Goal: Task Accomplishment & Management: Use online tool/utility

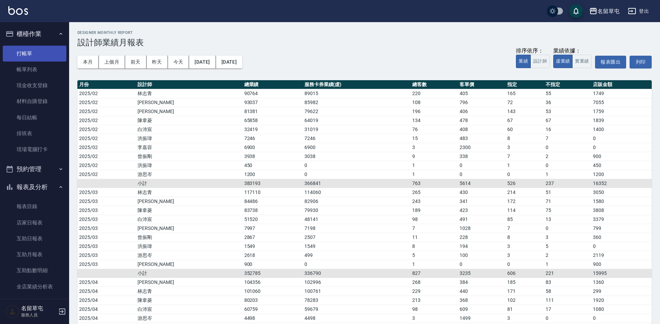
scroll to position [265, 0]
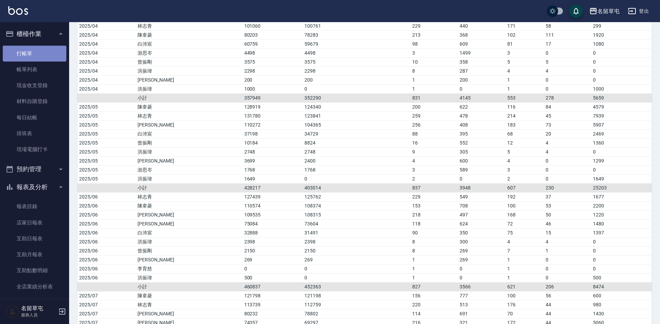
click at [46, 53] on link "打帳單" at bounding box center [35, 54] width 64 height 16
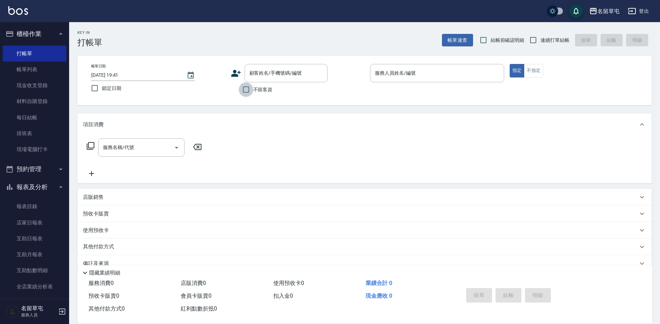
click at [250, 93] on input "不留客資" at bounding box center [246, 89] width 15 height 15
checkbox input "true"
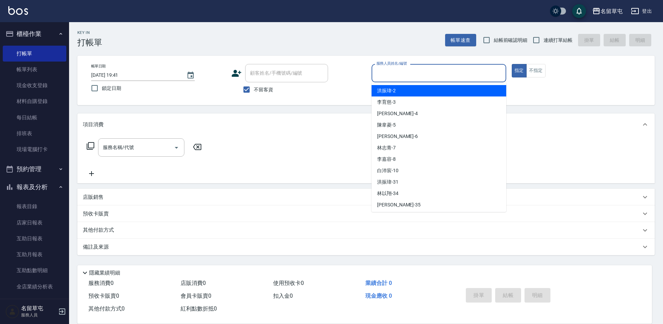
click at [410, 74] on input "服務人員姓名/編號" at bounding box center [439, 73] width 128 height 12
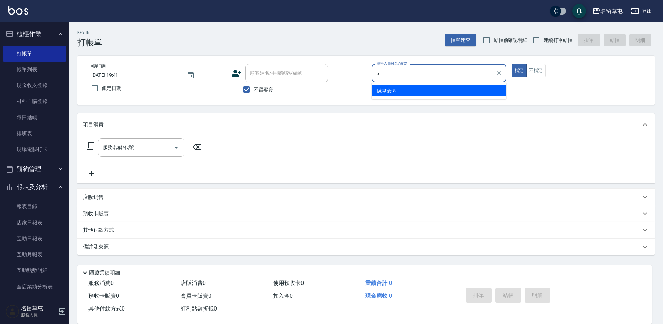
type input "[PERSON_NAME]-5"
type button "true"
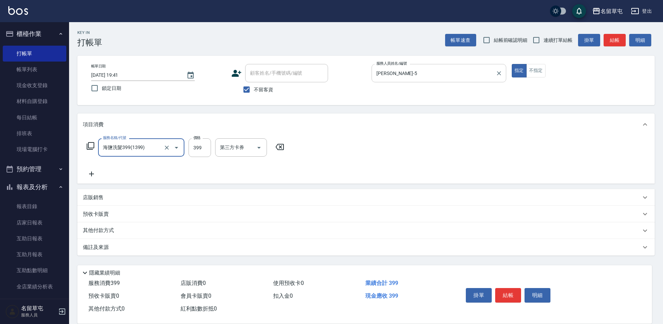
type input "海鹽洗髮399(1399)"
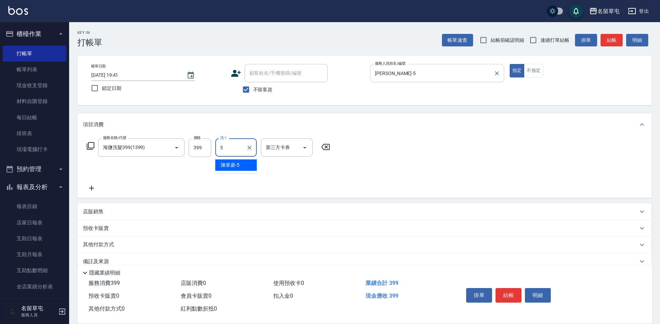
type input "[PERSON_NAME]-5"
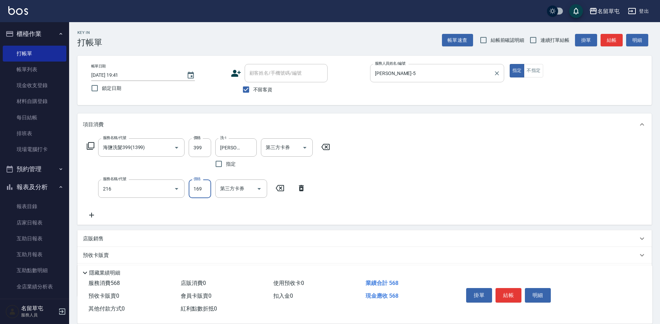
type input "剪髮169(216)"
type input "200"
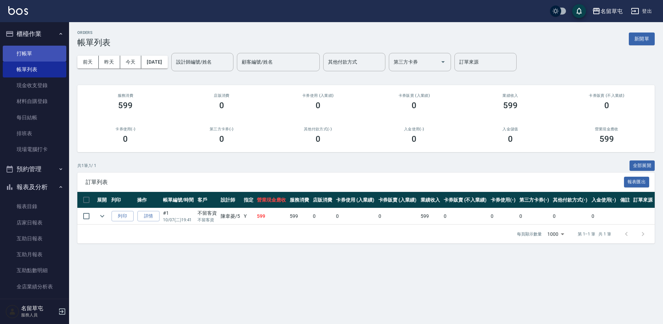
click at [39, 51] on link "打帳單" at bounding box center [35, 54] width 64 height 16
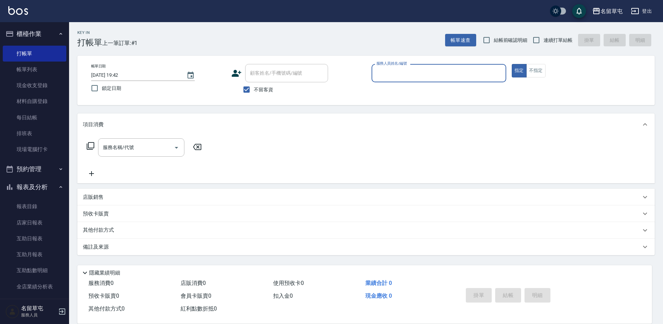
drag, startPoint x: 554, startPoint y: 42, endPoint x: 547, endPoint y: 47, distance: 9.2
click at [554, 41] on span "連續打單結帳" at bounding box center [558, 40] width 29 height 7
click at [544, 41] on input "連續打單結帳" at bounding box center [536, 40] width 15 height 15
checkbox input "true"
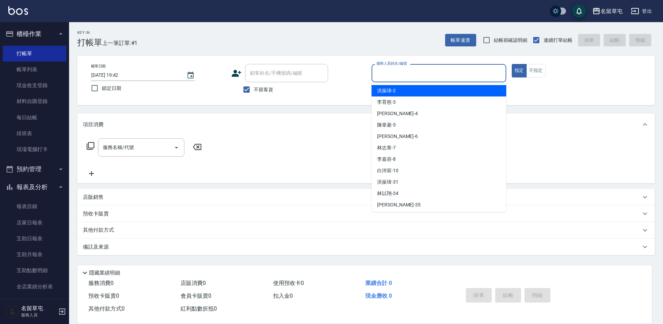
click at [464, 76] on input "服務人員姓名/編號" at bounding box center [439, 73] width 128 height 12
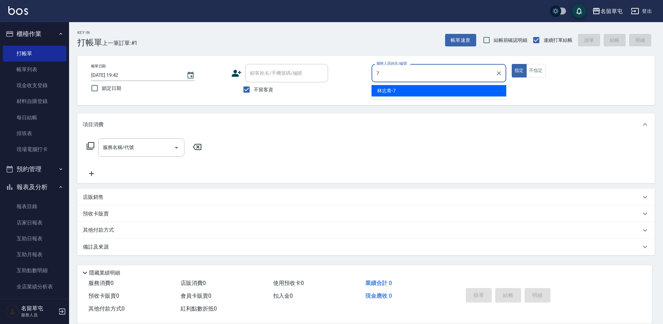
type input "林志青-7"
type button "true"
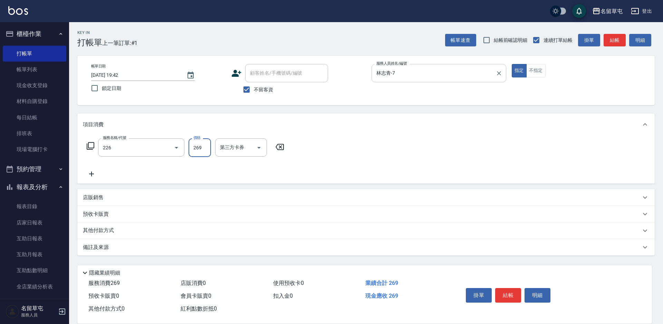
type input "洗剪269(226)"
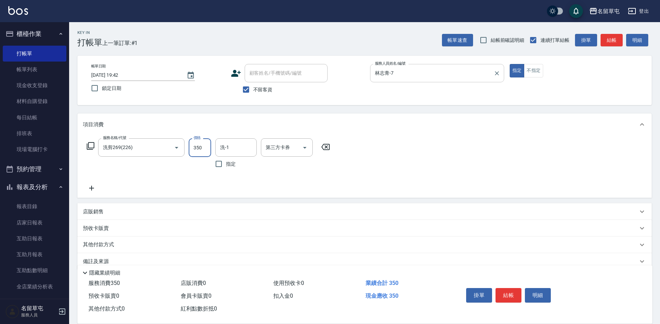
type input "350"
type input "[PERSON_NAME]-31"
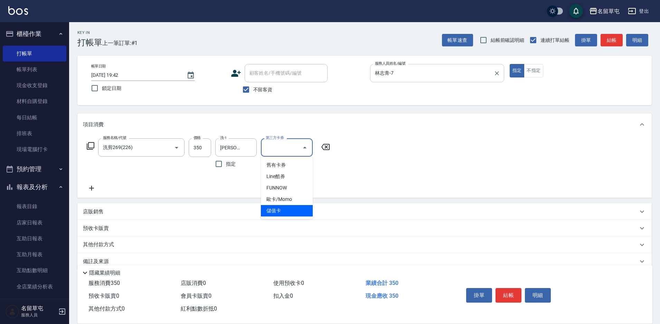
type input "儲值卡"
click at [254, 92] on span "不留客資" at bounding box center [262, 89] width 19 height 7
click at [253, 92] on input "不留客資" at bounding box center [246, 89] width 15 height 15
checkbox input "false"
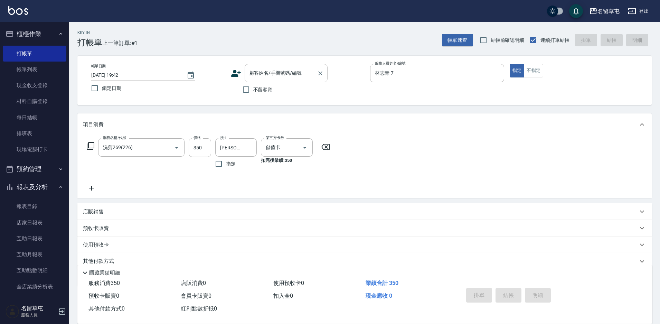
click at [285, 66] on div "顧客姓名/手機號碼/編號" at bounding box center [286, 73] width 83 height 18
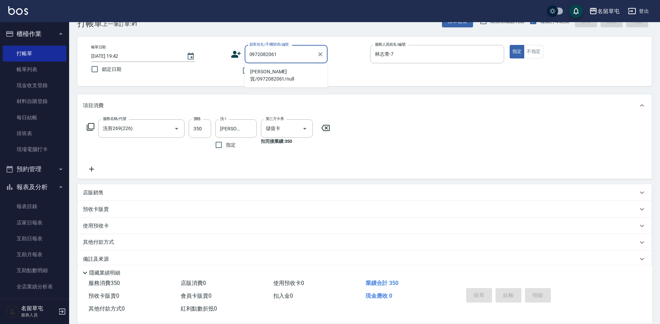
scroll to position [29, 0]
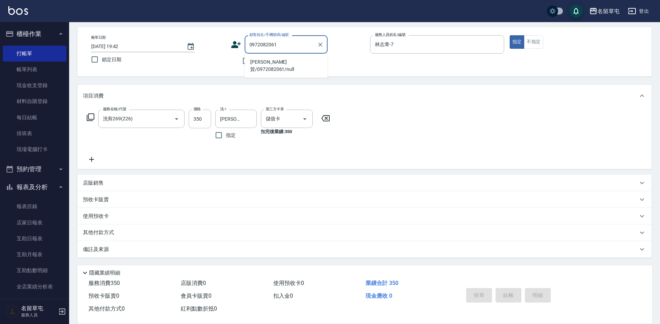
click at [268, 65] on li "[PERSON_NAME]貿/0972082061/null" at bounding box center [286, 65] width 83 height 19
type input "[PERSON_NAME]貿/0972082061/null"
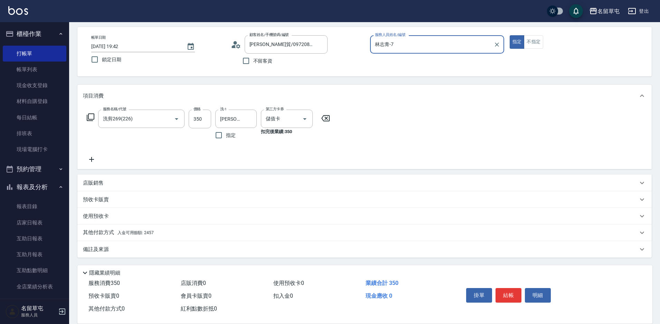
click at [111, 232] on p "其他付款方式 入金可用餘額: 2457" at bounding box center [118, 233] width 71 height 8
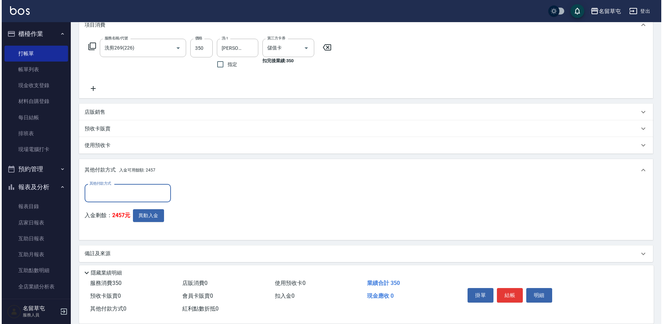
scroll to position [104, 0]
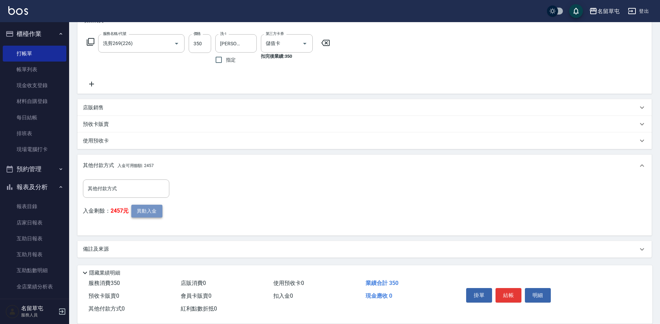
click at [146, 210] on button "異動入金" at bounding box center [146, 210] width 31 height 13
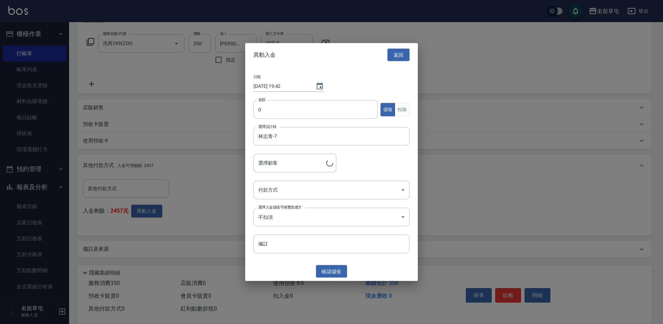
type input "[PERSON_NAME]貿/0972082061"
click at [304, 118] on input "0" at bounding box center [316, 109] width 124 height 19
type input "350"
click at [402, 112] on button "扣除" at bounding box center [402, 109] width 15 height 13
click at [277, 189] on body "名留草屯 登出 櫃檯作業 打帳單 帳單列表 現金收支登錄 材料自購登錄 每日結帳 排班表 現場電腦打卡 預約管理 預約管理 單日預約紀錄 單週預約紀錄 報表及…" at bounding box center [331, 110] width 663 height 428
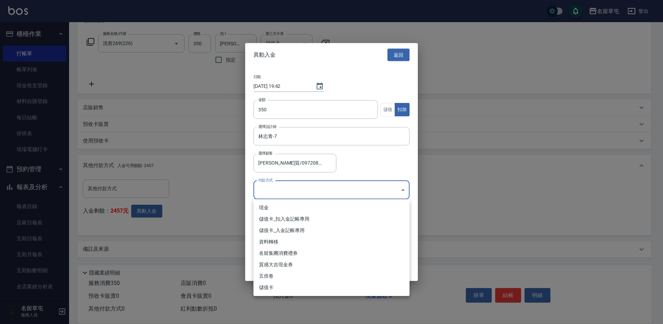
click at [271, 214] on li "儲值卡_扣入金記帳專用" at bounding box center [332, 218] width 156 height 11
type input "儲值卡_扣入金記帳專用"
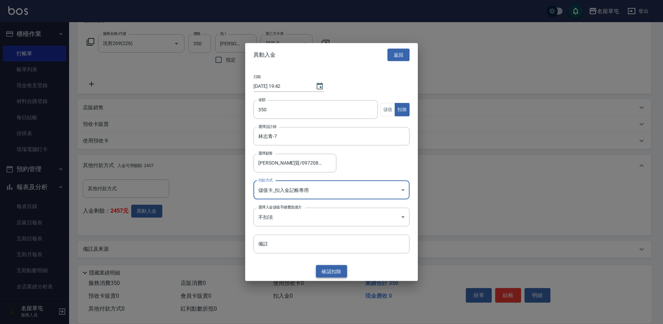
click at [340, 274] on button "確認 扣除" at bounding box center [331, 271] width 31 height 13
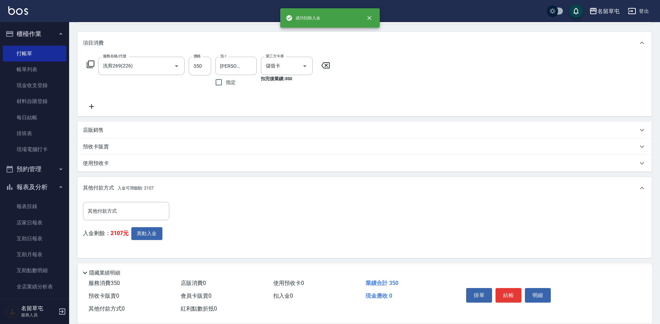
scroll to position [69, 0]
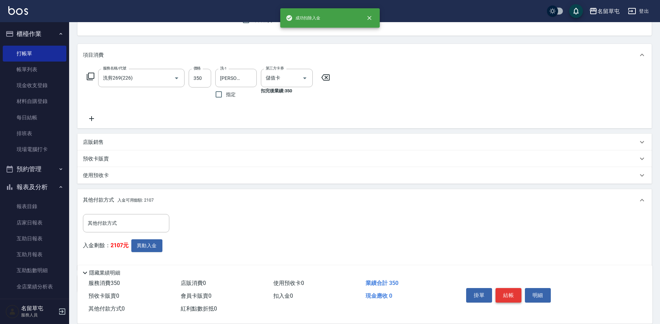
click at [505, 292] on button "結帳" at bounding box center [508, 295] width 26 height 15
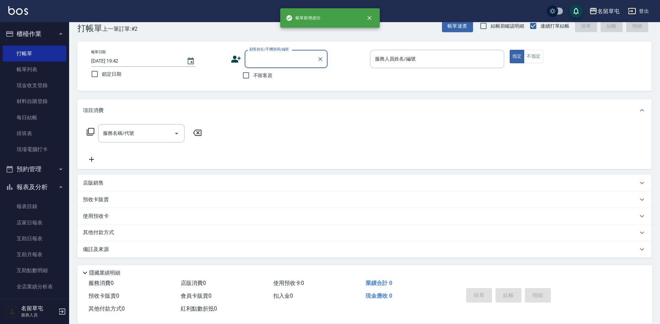
scroll to position [14, 0]
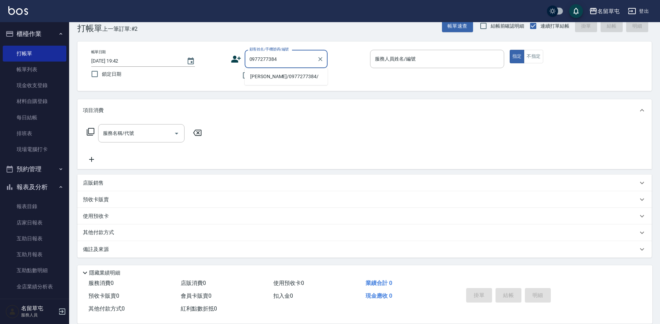
click at [261, 78] on li "[PERSON_NAME]/0977277384/" at bounding box center [286, 76] width 83 height 11
type input "[PERSON_NAME]/0977277384/"
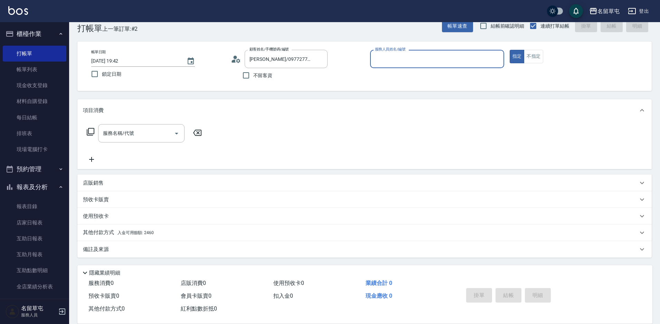
click at [431, 57] on input "服務人員姓名/編號" at bounding box center [437, 59] width 128 height 12
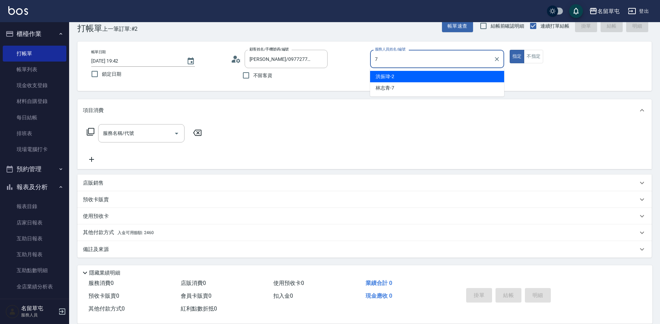
type input "林志青-7"
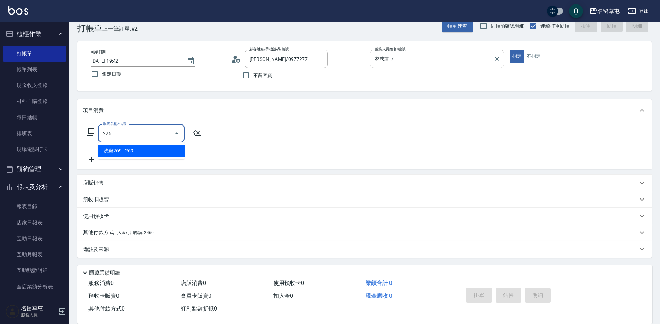
type input "洗剪269(226)"
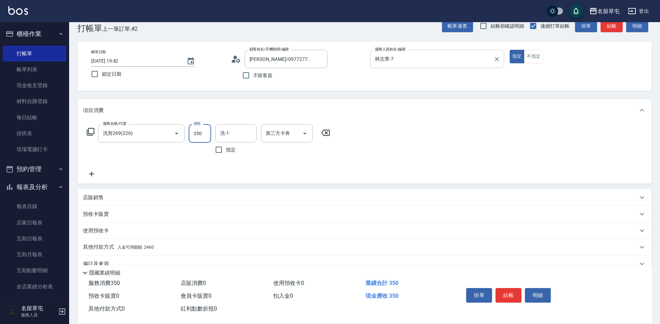
type input "350"
type input "[PERSON_NAME]-31"
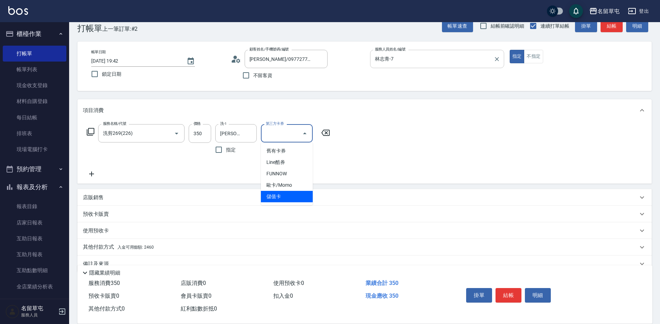
type input "儲值卡"
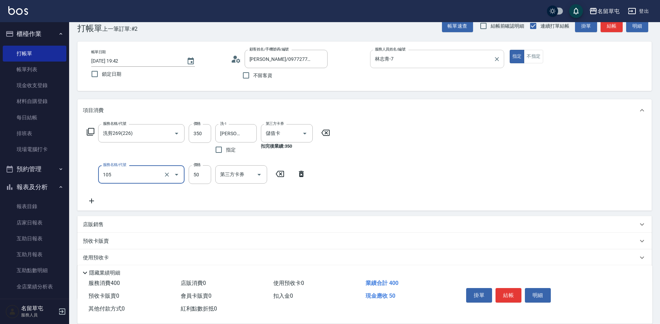
type input "精油50(105)"
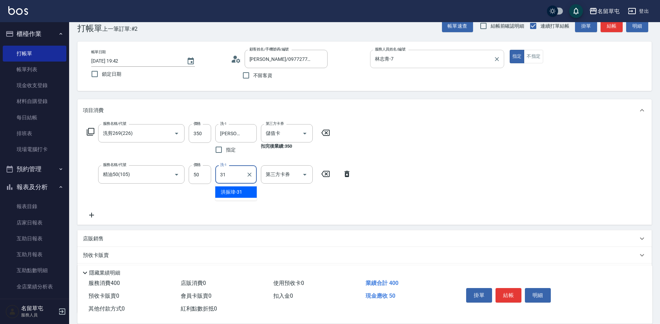
type input "[PERSON_NAME]-31"
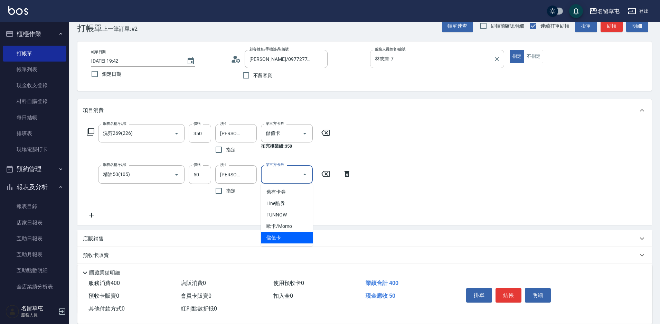
type input "儲值卡"
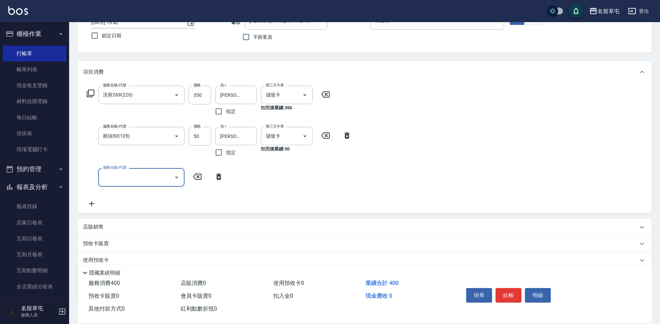
scroll to position [97, 0]
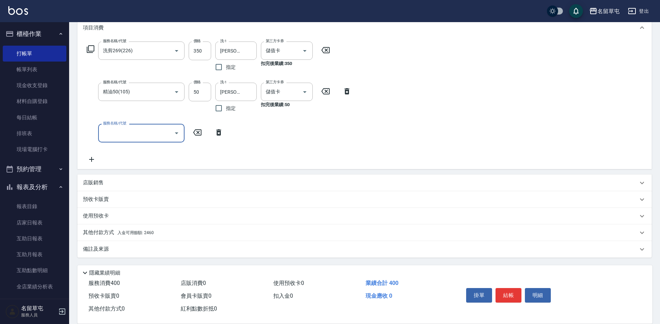
click at [111, 231] on p "其他付款方式 入金可用餘額: 2460" at bounding box center [118, 233] width 71 height 8
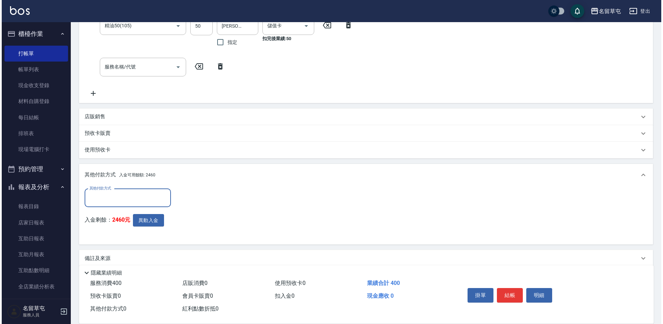
scroll to position [170, 0]
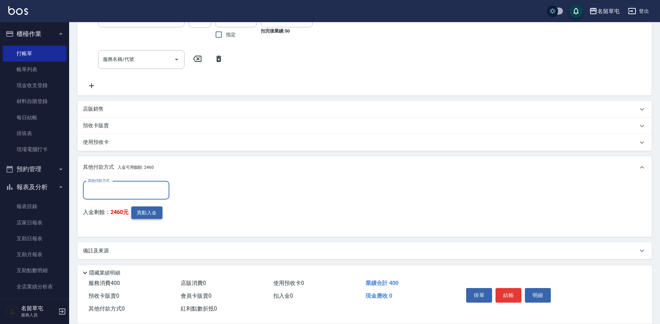
click at [141, 213] on button "異動入金" at bounding box center [146, 212] width 31 height 13
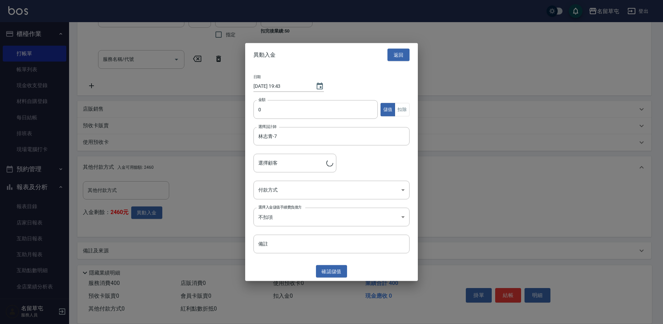
type input "[PERSON_NAME]/0977277384/"
click at [287, 113] on input "0" at bounding box center [316, 109] width 124 height 19
type input "400"
click at [399, 104] on button "扣除" at bounding box center [402, 109] width 15 height 13
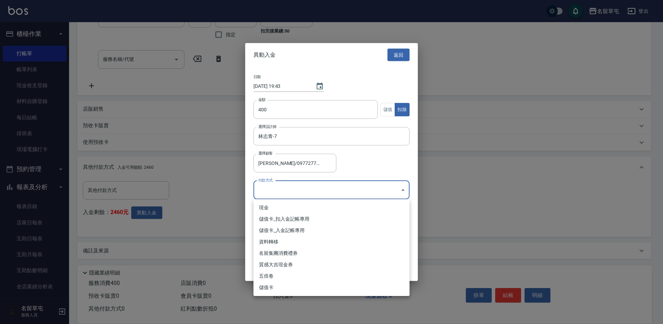
click at [290, 198] on body "名留草屯 登出 櫃檯作業 打帳單 帳單列表 現金收支登錄 材料自購登錄 每日結帳 排班表 現場電腦打卡 預約管理 預約管理 單日預約紀錄 單週預約紀錄 報表及…" at bounding box center [331, 77] width 663 height 495
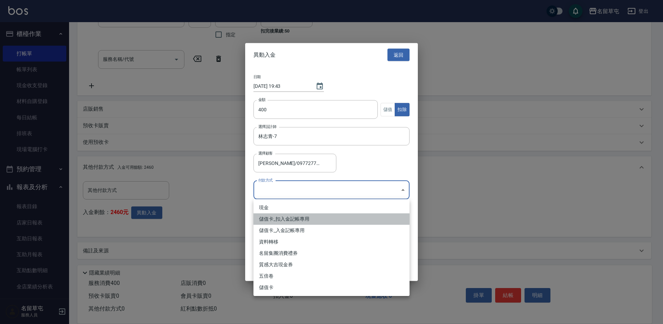
click at [285, 218] on li "儲值卡_扣入金記帳專用" at bounding box center [332, 218] width 156 height 11
type input "儲值卡_扣入金記帳專用"
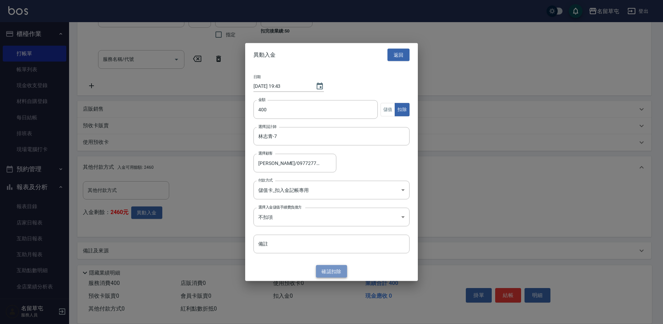
click at [324, 272] on button "確認 扣除" at bounding box center [331, 271] width 31 height 13
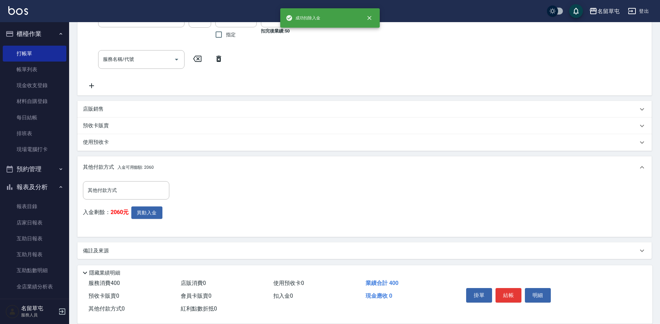
click at [508, 293] on button "結帳" at bounding box center [508, 295] width 26 height 15
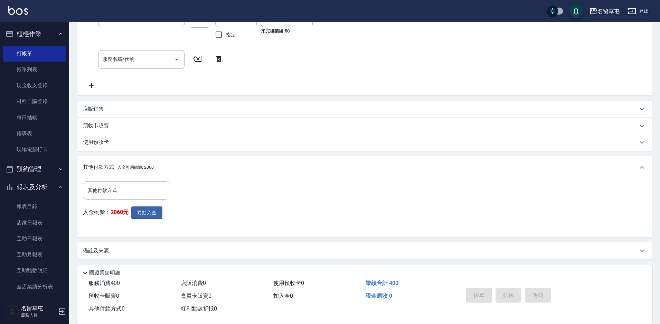
type input "[DATE] 19:43"
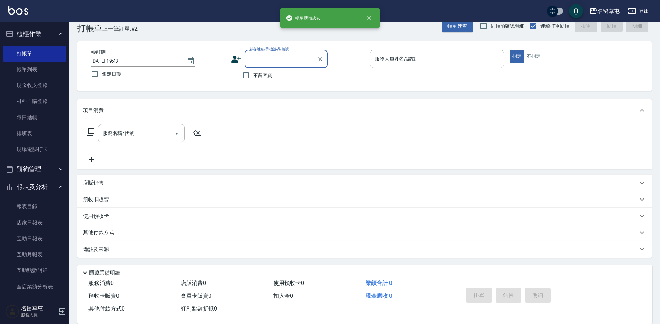
scroll to position [0, 0]
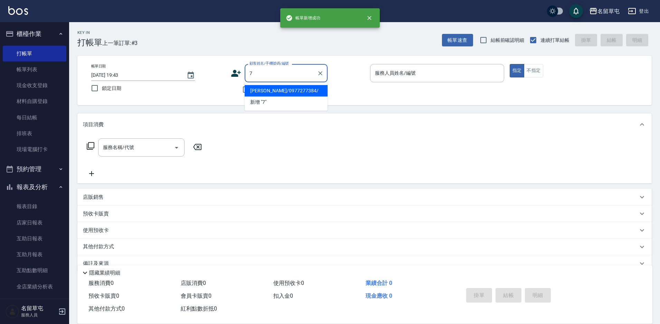
type input "[PERSON_NAME]/0977277384/"
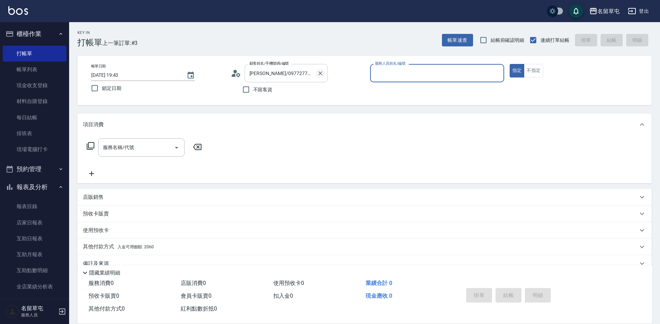
click at [318, 76] on icon "Clear" at bounding box center [320, 73] width 7 height 7
click at [256, 88] on span "不留客資" at bounding box center [262, 89] width 19 height 7
click at [253, 88] on input "不留客資" at bounding box center [246, 89] width 15 height 15
checkbox input "true"
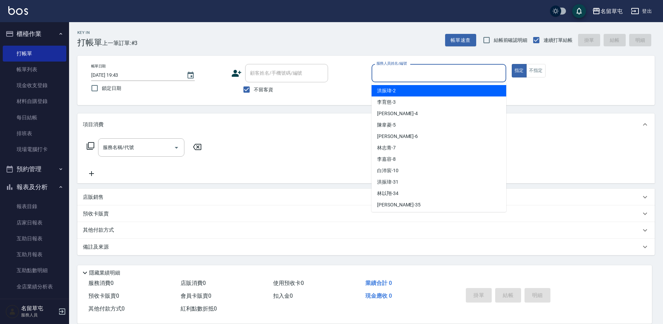
click at [402, 72] on input "服務人員姓名/編號" at bounding box center [439, 73] width 128 height 12
type input "林志青-7"
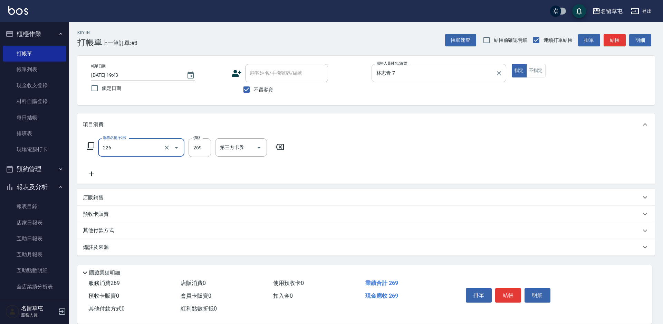
type input "洗剪269(226)"
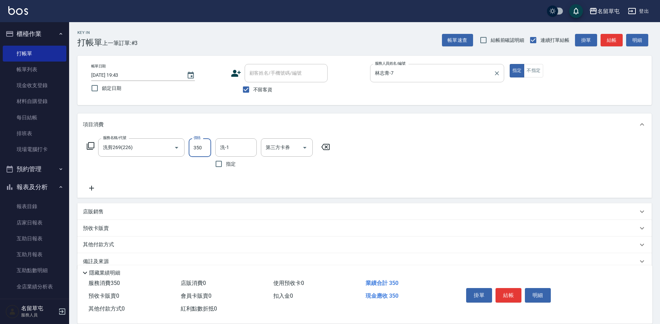
type input "350"
type input "[PERSON_NAME]-31"
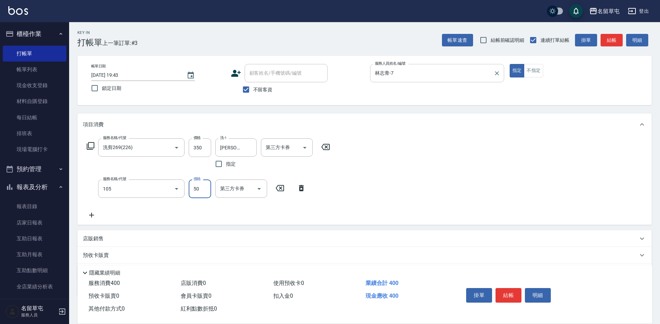
type input "精油50(105)"
type input "[PERSON_NAME]-31"
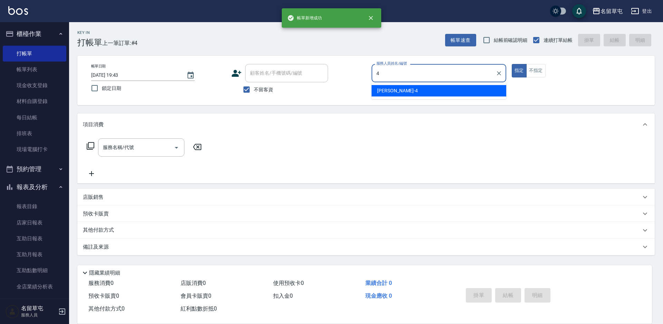
type input "[PERSON_NAME]-4"
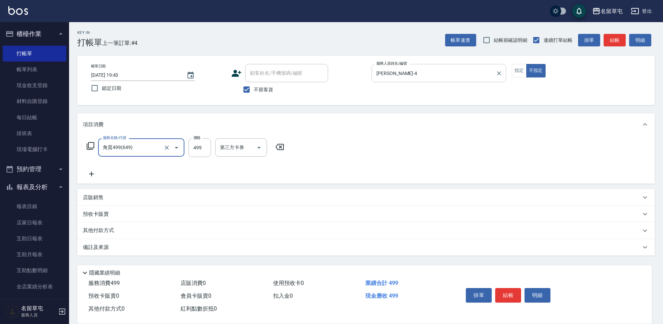
type input "角質499(649)"
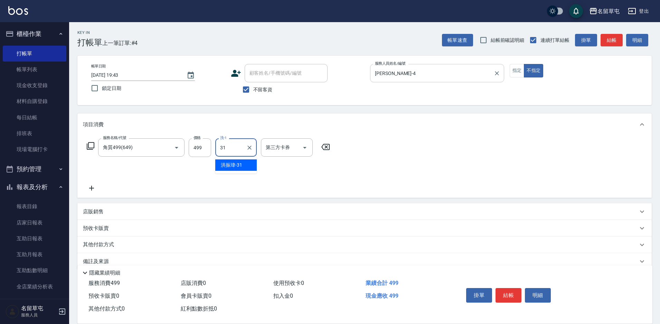
type input "[PERSON_NAME]-31"
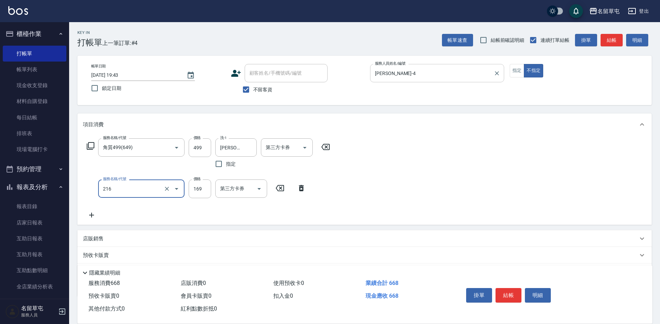
type input "剪髮169(216)"
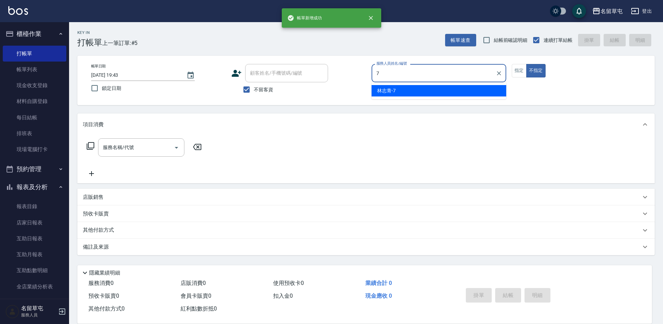
type input "林志青-7"
type button "false"
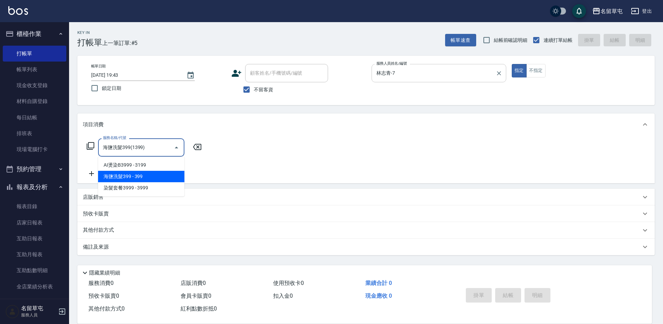
type input "海鹽洗髮399(1399)"
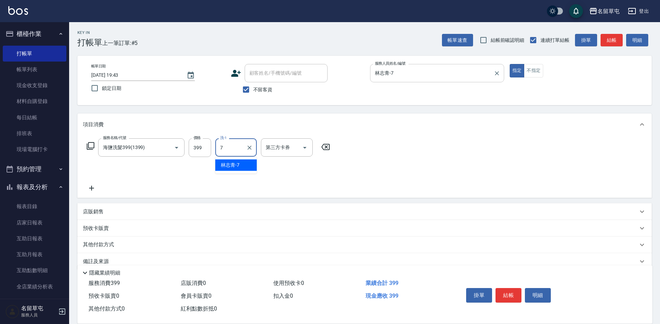
type input "林志青-7"
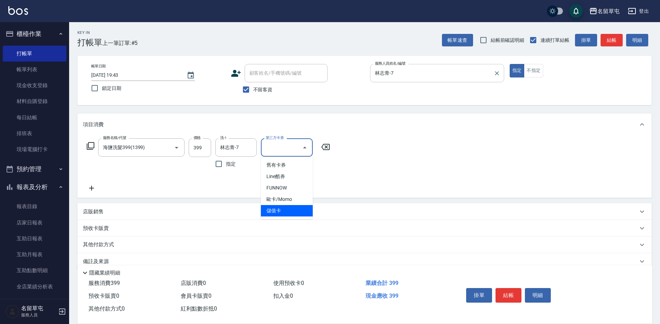
type input "儲值卡"
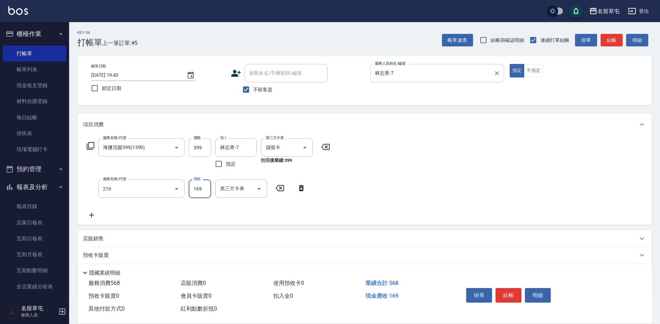
type input "剪髮169(216)"
type input "250"
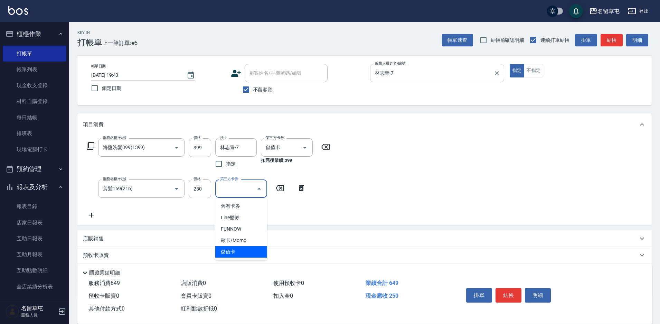
type input "儲值卡"
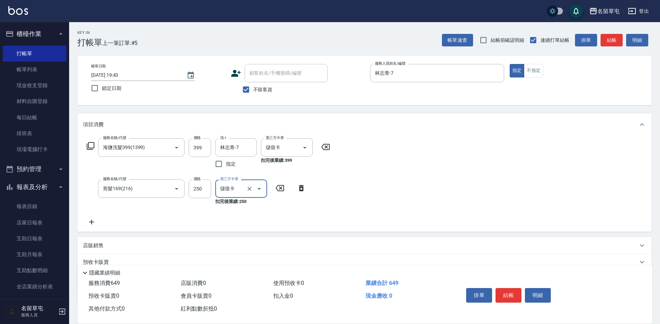
click at [258, 88] on span "不留客資" at bounding box center [262, 89] width 19 height 7
click at [253, 88] on input "不留客資" at bounding box center [246, 89] width 15 height 15
checkbox input "false"
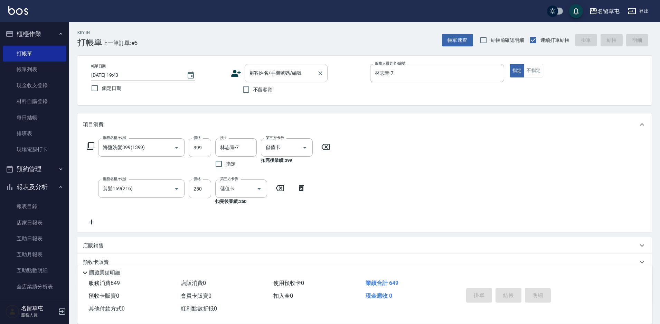
click at [269, 74] on input "顧客姓名/手機號碼/編號" at bounding box center [281, 73] width 66 height 12
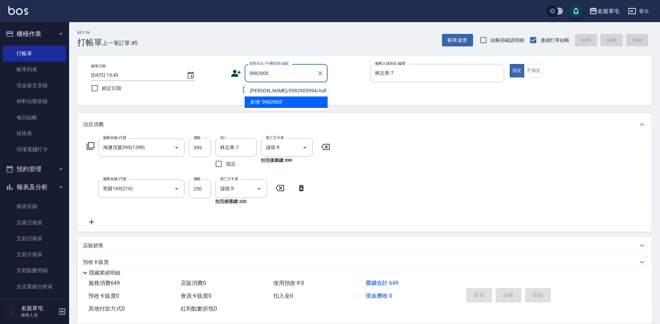
click at [281, 88] on li "[PERSON_NAME]/0982905994/null" at bounding box center [286, 90] width 83 height 11
type input "[PERSON_NAME]/0982905994/null"
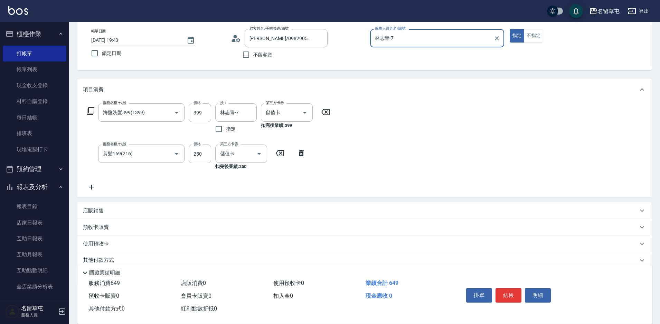
scroll to position [63, 0]
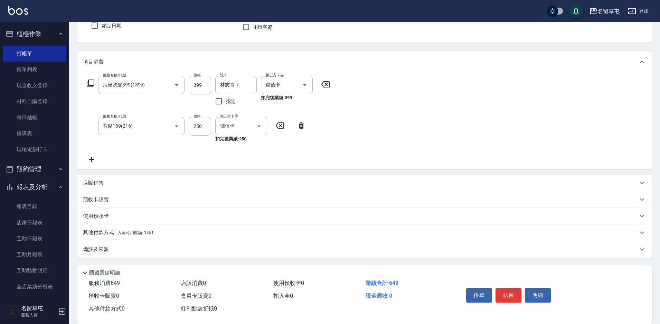
click at [113, 232] on p "其他付款方式 入金可用餘額: 1451" at bounding box center [118, 233] width 71 height 8
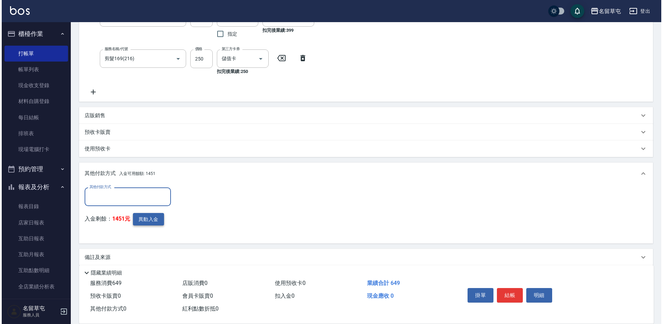
scroll to position [138, 0]
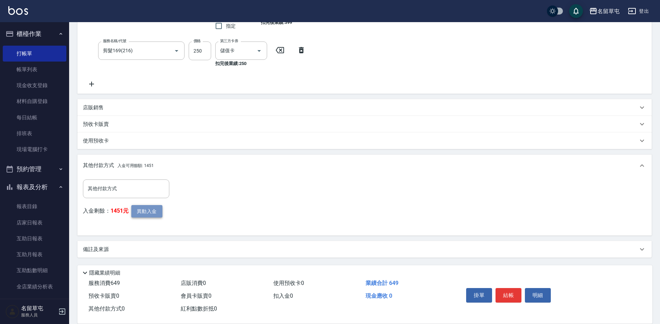
click at [138, 212] on button "異動入金" at bounding box center [146, 211] width 31 height 13
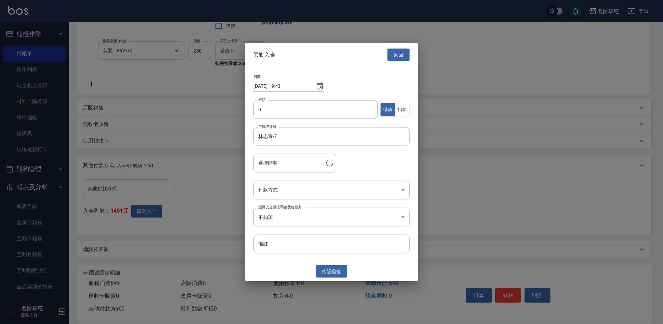
type input "[PERSON_NAME]/0982905994"
click at [282, 114] on input "0" at bounding box center [316, 109] width 124 height 19
type input "649"
click at [399, 103] on button "扣除" at bounding box center [402, 109] width 15 height 13
click at [320, 195] on body "名留草屯 登出 櫃檯作業 打帳單 帳單列表 現金收支登錄 材料自購登錄 每日結帳 排班表 現場電腦打卡 預約管理 預約管理 單日預約紀錄 單週預約紀錄 報表及…" at bounding box center [331, 92] width 663 height 461
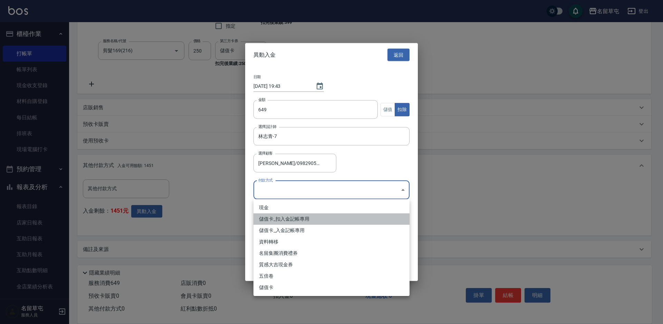
click at [303, 221] on li "儲值卡_扣入金記帳專用" at bounding box center [332, 218] width 156 height 11
type input "儲值卡_扣入金記帳專用"
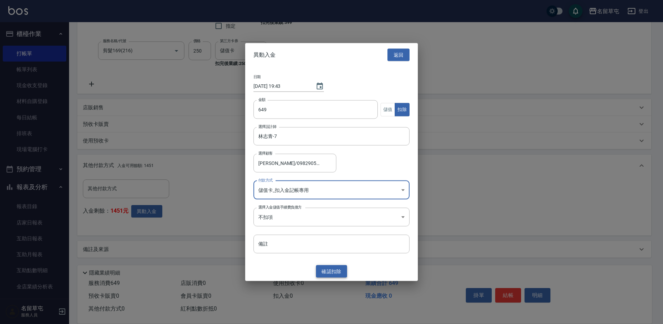
click at [331, 271] on button "確認 扣除" at bounding box center [331, 271] width 31 height 13
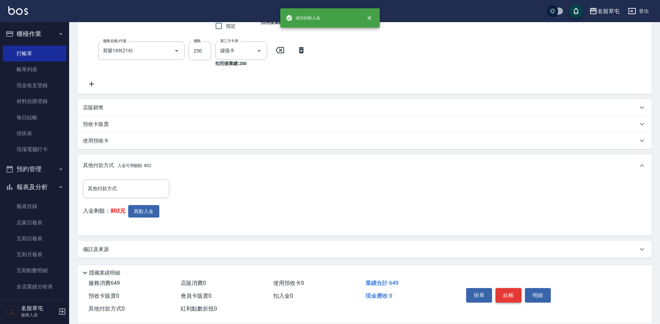
click at [506, 290] on button "結帳" at bounding box center [508, 295] width 26 height 15
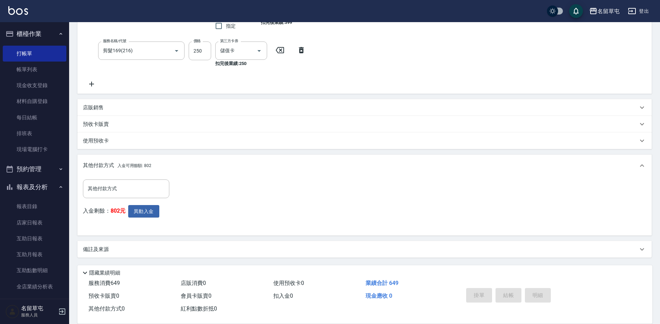
type input "[DATE] 19:44"
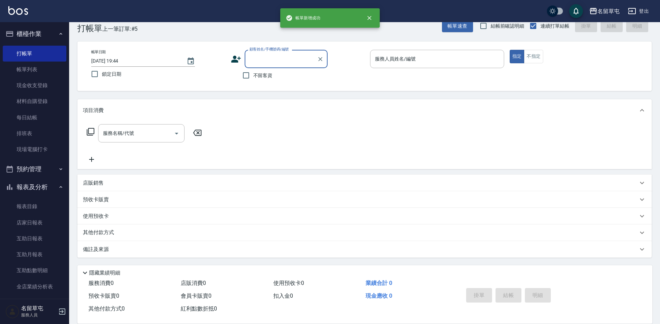
scroll to position [0, 0]
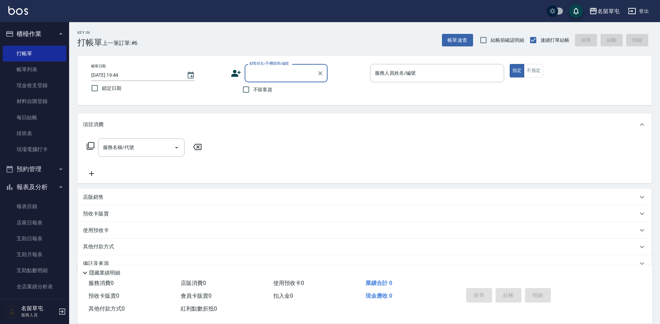
click at [261, 89] on span "不留客資" at bounding box center [262, 89] width 19 height 7
click at [253, 89] on input "不留客資" at bounding box center [246, 89] width 15 height 15
checkbox input "true"
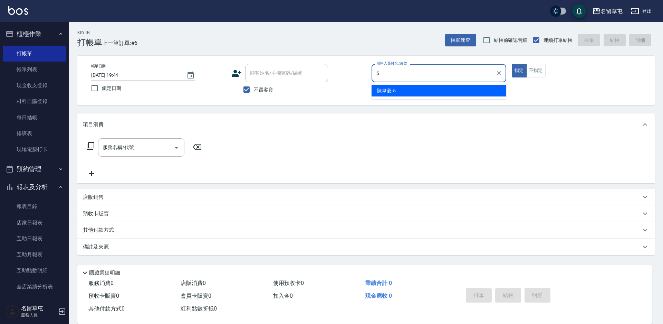
type input "[PERSON_NAME]-5"
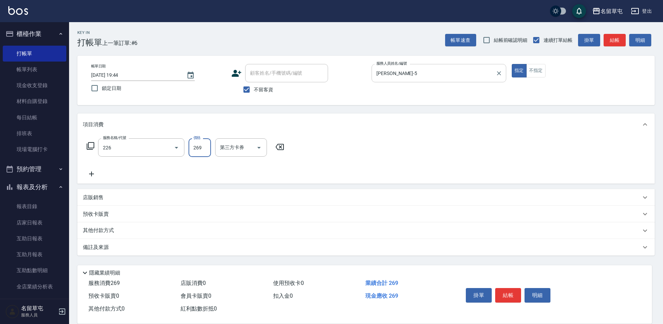
type input "洗剪269(226)"
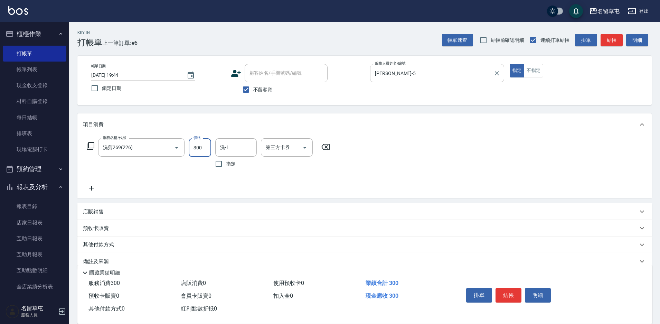
type input "300"
type input "[PERSON_NAME]-31"
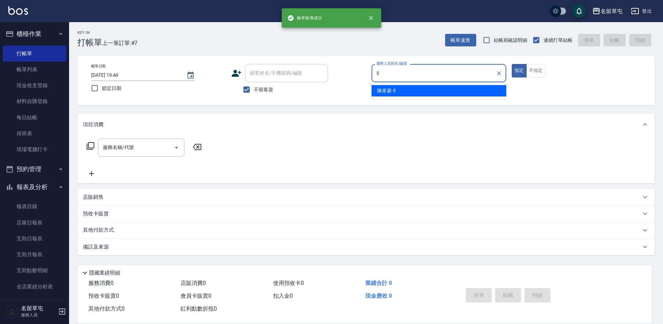
type input "[PERSON_NAME]-5"
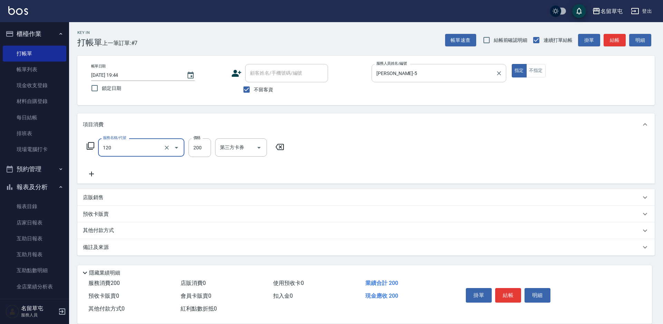
type input "New洗200(120)"
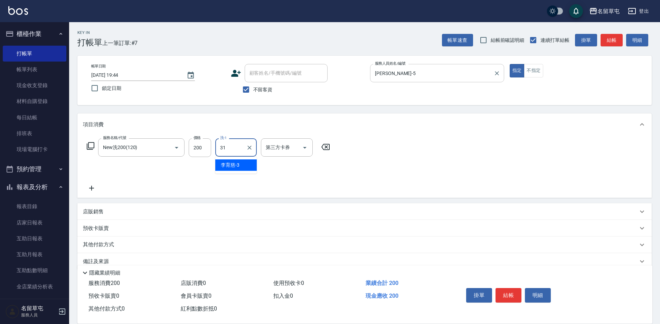
type input "[PERSON_NAME]-31"
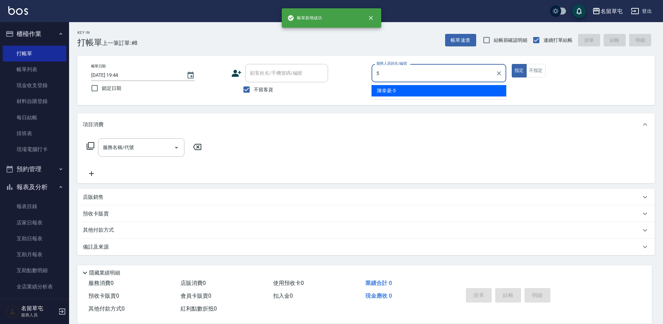
type input "[PERSON_NAME]-5"
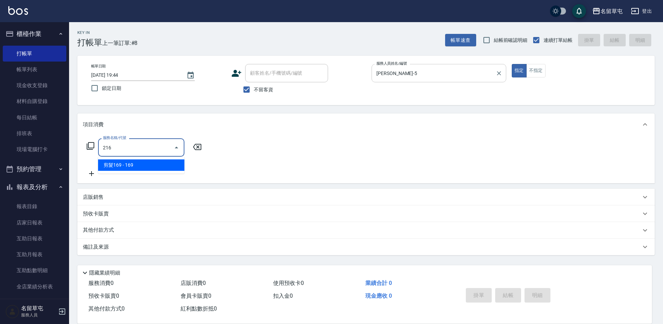
type input "剪髮169(216)"
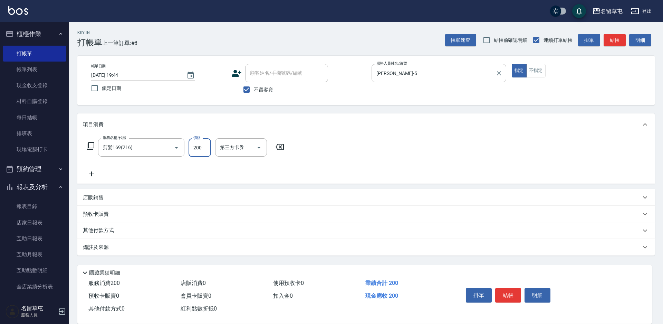
type input "200"
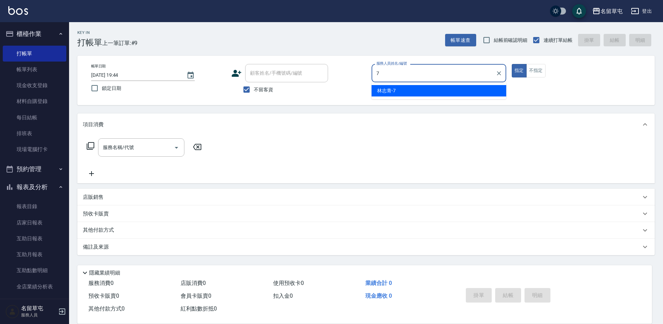
type input "林志青-7"
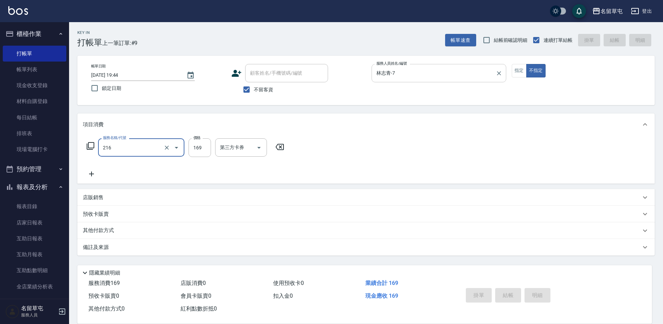
type input "216"
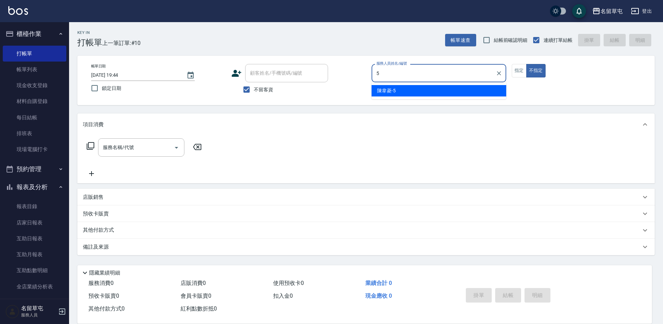
type input "[PERSON_NAME]-5"
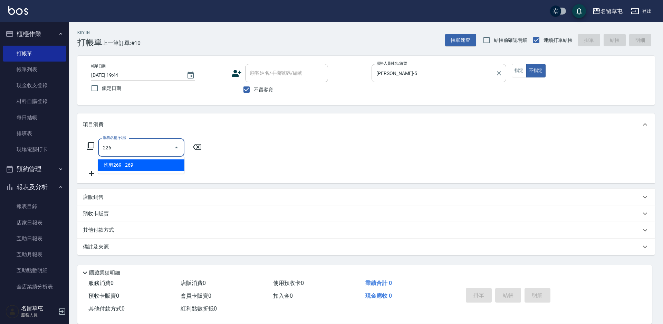
type input "洗剪269(226)"
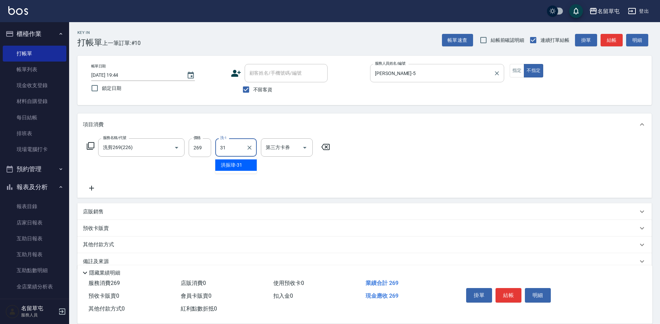
type input "[PERSON_NAME]-31"
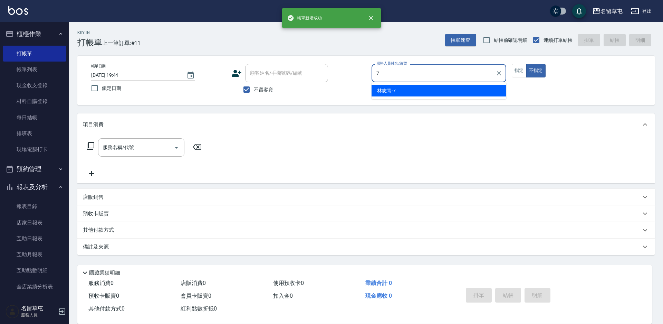
type input "林志青-7"
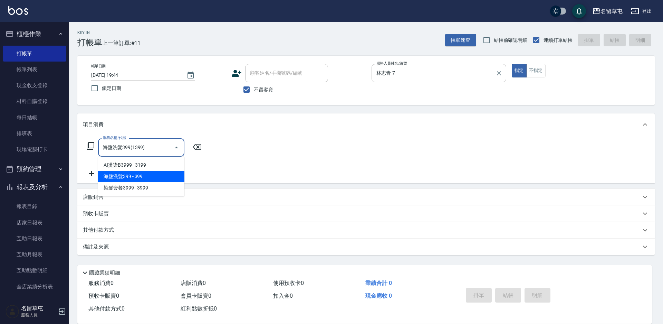
type input "海鹽洗髮399(1399)"
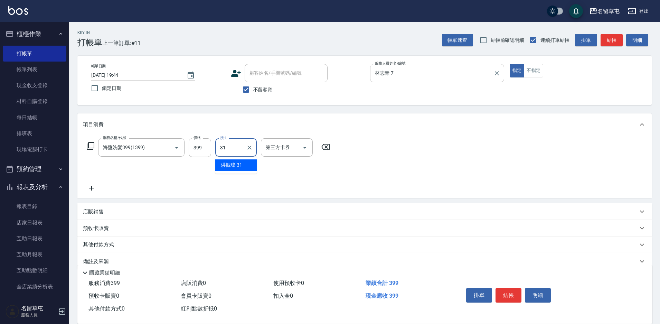
type input "[PERSON_NAME]-31"
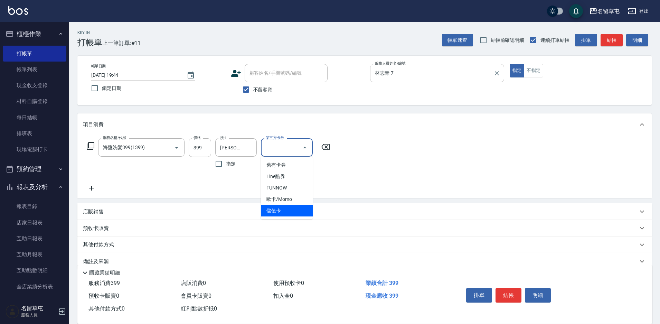
type input "儲值卡"
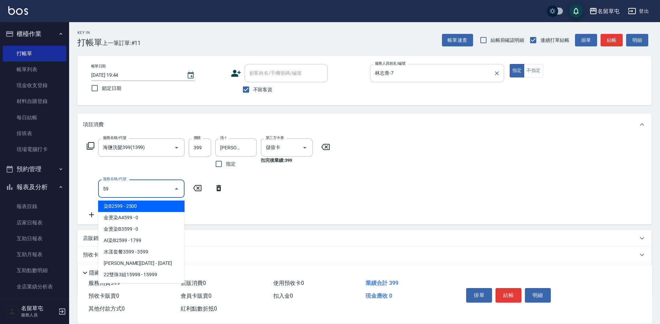
type input "5"
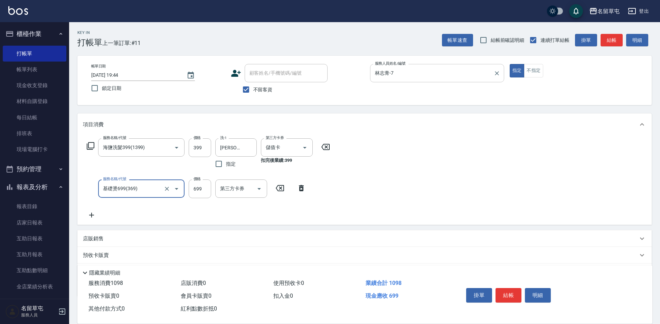
type input "基礎燙699(369)"
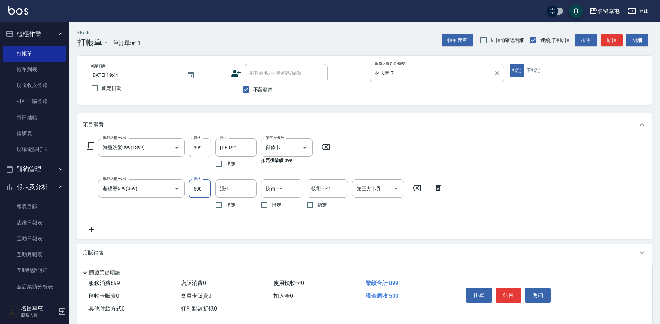
type input "500"
type input "[PERSON_NAME]-31"
click at [382, 181] on div "第三方卡券" at bounding box center [378, 188] width 52 height 18
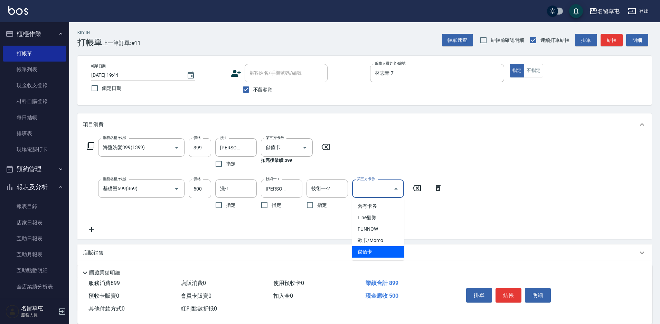
click at [364, 255] on span "儲值卡" at bounding box center [378, 251] width 52 height 11
type input "儲值卡"
click at [260, 91] on span "不留客資" at bounding box center [262, 89] width 19 height 7
click at [253, 91] on input "不留客資" at bounding box center [246, 89] width 15 height 15
checkbox input "false"
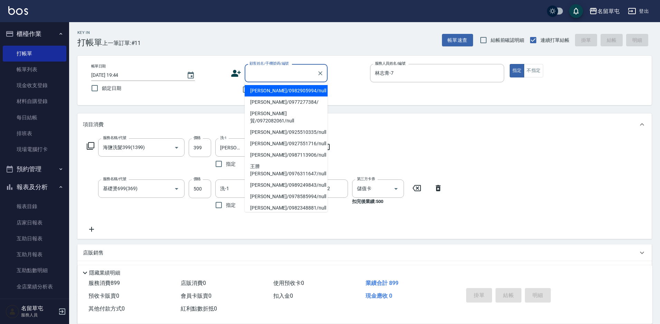
click at [280, 71] on div "顧客姓名/手機號碼/編號 顧客姓名/手機號碼/編號" at bounding box center [286, 73] width 83 height 18
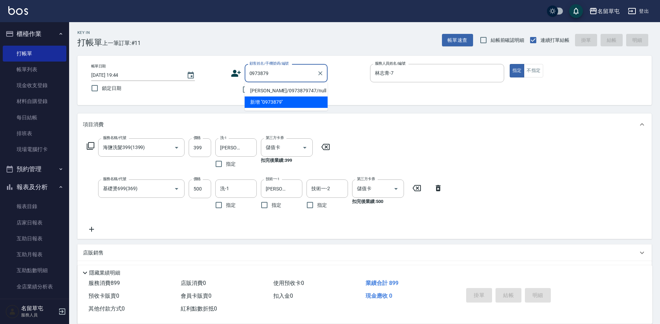
click at [263, 90] on li "[PERSON_NAME]/0973879747/null" at bounding box center [286, 90] width 83 height 11
type input "[PERSON_NAME]/0973879747/null"
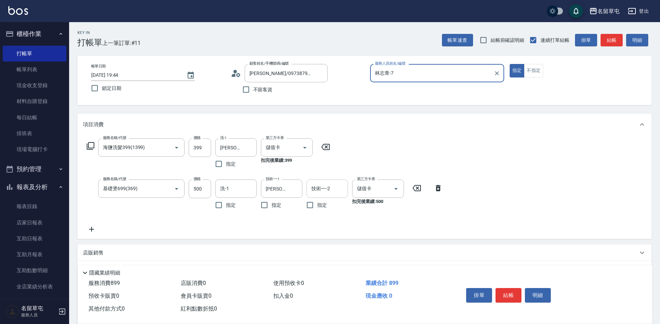
click at [312, 191] on div "技術一-2 技術一-2" at bounding box center [326, 188] width 41 height 18
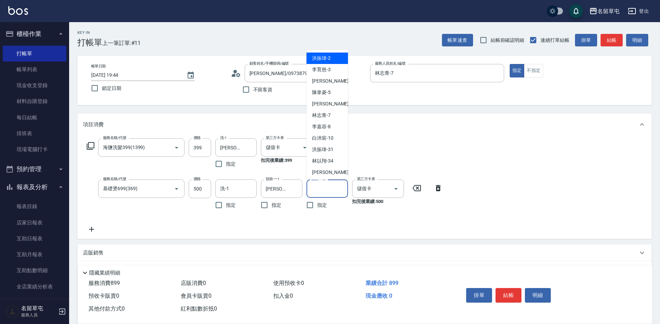
type input "[PERSON_NAME]-2"
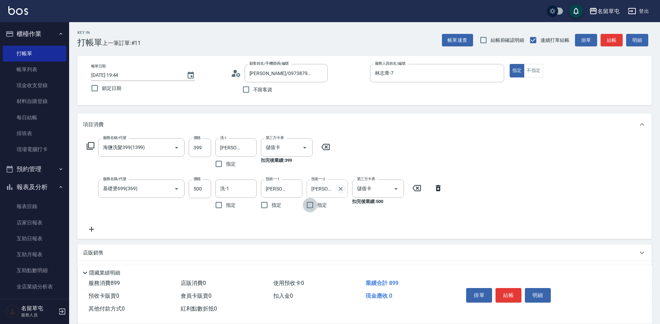
click at [340, 186] on icon "Clear" at bounding box center [340, 188] width 7 height 7
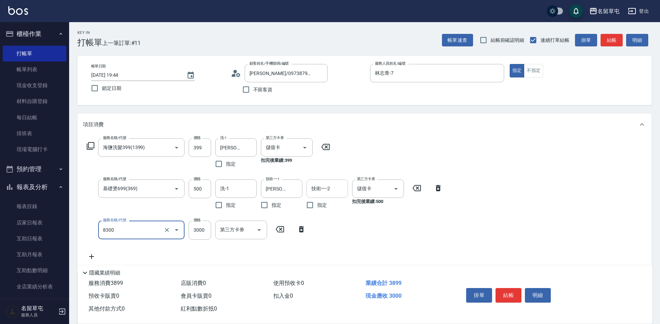
type input "儲3000(8300)"
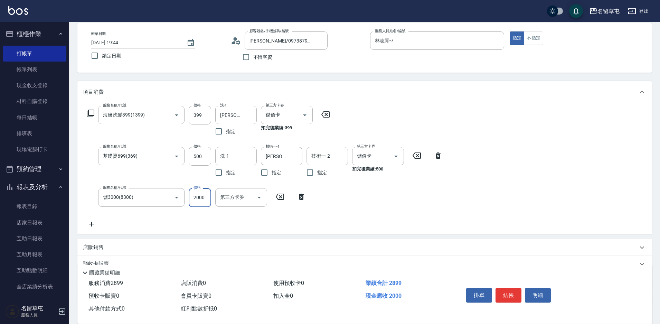
scroll to position [97, 0]
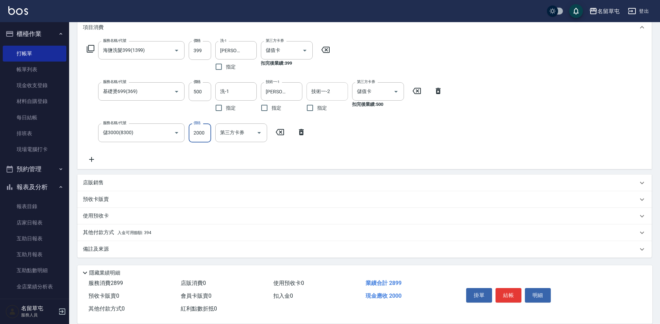
type input "2000"
click at [336, 158] on div "服務名稱/代號 海鹽洗髮399(1399) 服務名稱/代號 價格 399 價格 洗-1 [PERSON_NAME]-31 洗-1 指定 第三方卡券 儲值卡 第…" at bounding box center [265, 102] width 364 height 122
click at [104, 231] on p "其他付款方式 入金可用餘額: 394" at bounding box center [117, 233] width 68 height 8
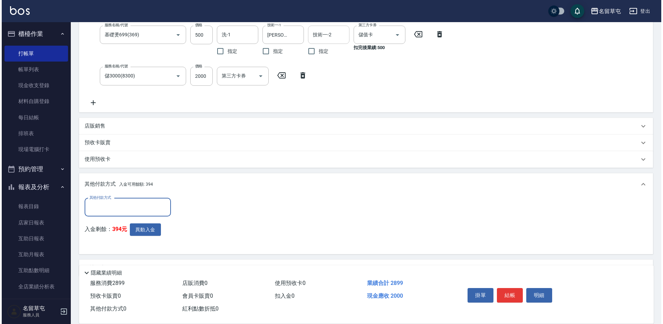
scroll to position [159, 0]
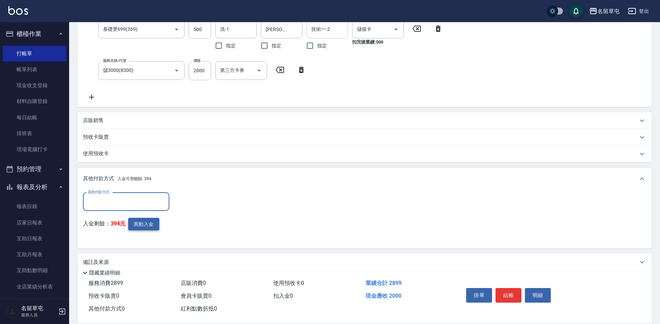
click at [139, 226] on button "異動入金" at bounding box center [143, 224] width 31 height 13
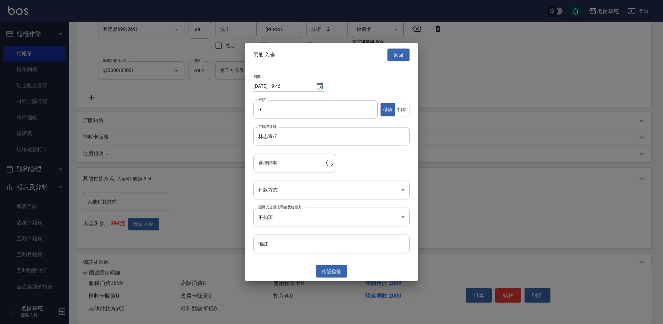
type input "[PERSON_NAME]/0973879747"
click at [295, 109] on input "0" at bounding box center [316, 109] width 124 height 19
type input "2000"
click at [279, 191] on body "名留草屯 登出 櫃檯作業 打帳單 帳單列表 現金收支登錄 材料自購登錄 每日結帳 排班表 現場電腦打卡 預約管理 預約管理 單日預約紀錄 單週預約紀錄 報表及…" at bounding box center [331, 89] width 663 height 496
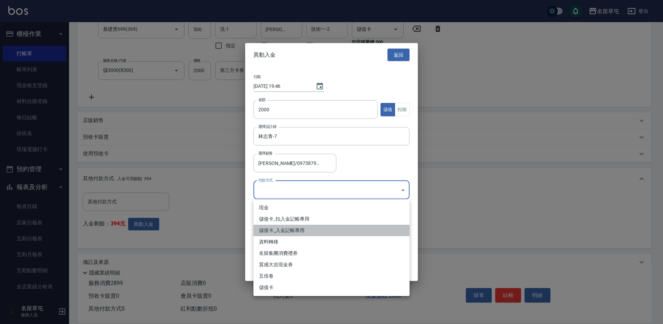
click at [279, 229] on li "儲值卡_入金記帳專用" at bounding box center [332, 230] width 156 height 11
type input "儲值卡_入金記帳專用"
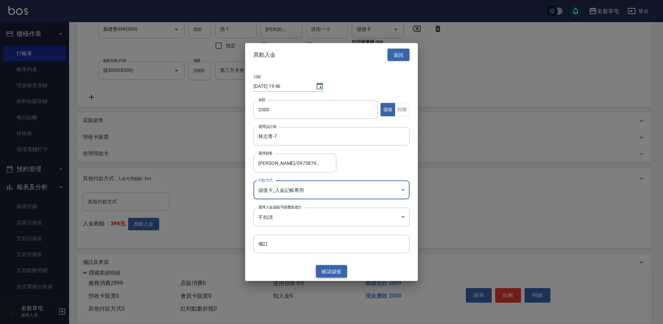
click at [333, 270] on button "確認 儲值" at bounding box center [331, 271] width 31 height 13
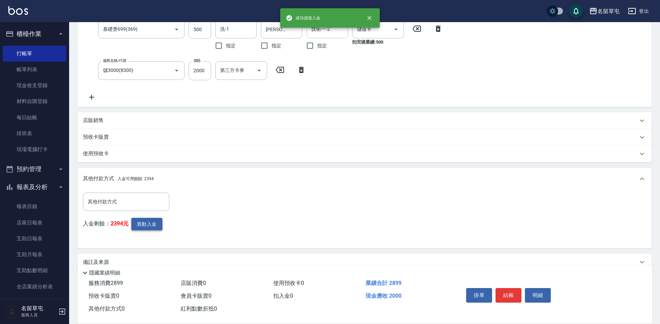
click at [143, 225] on button "異動入金" at bounding box center [146, 224] width 31 height 13
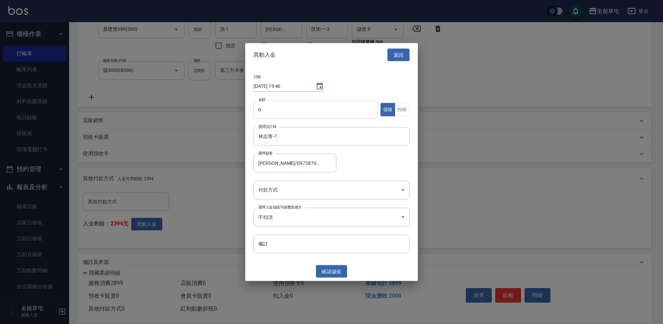
click at [273, 108] on input "0" at bounding box center [316, 109] width 124 height 19
type input "899"
click at [404, 111] on button "扣除" at bounding box center [402, 109] width 15 height 13
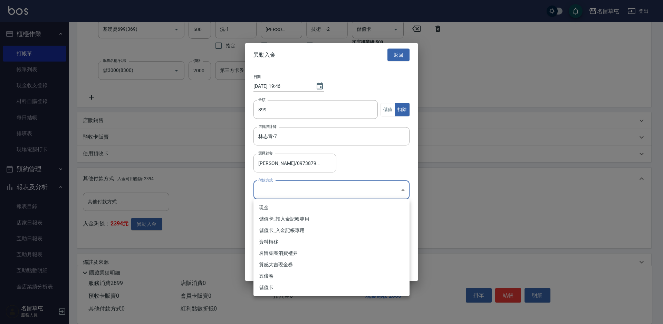
click at [287, 190] on body "名留草屯 登出 櫃檯作業 打帳單 帳單列表 現金收支登錄 材料自購登錄 每日結帳 排班表 現場電腦打卡 預約管理 預約管理 單日預約紀錄 單週預約紀錄 報表及…" at bounding box center [331, 89] width 663 height 496
click at [286, 221] on li "儲值卡_扣入金記帳專用" at bounding box center [332, 218] width 156 height 11
type input "儲值卡_扣入金記帳專用"
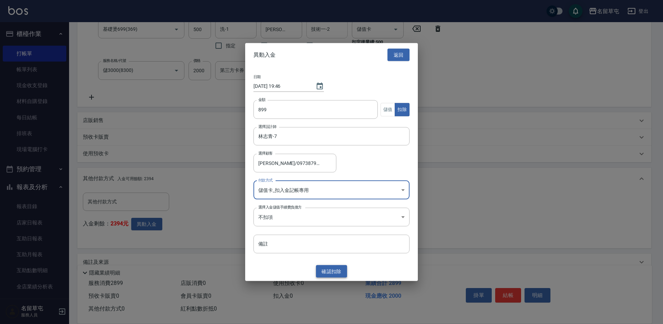
drag, startPoint x: 327, startPoint y: 266, endPoint x: 377, endPoint y: 279, distance: 51.7
click at [327, 266] on button "確認 扣除" at bounding box center [331, 271] width 31 height 13
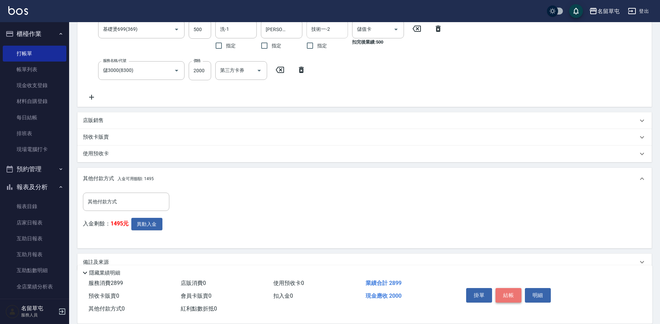
click at [506, 293] on button "結帳" at bounding box center [508, 295] width 26 height 15
type input "[DATE] 19:46"
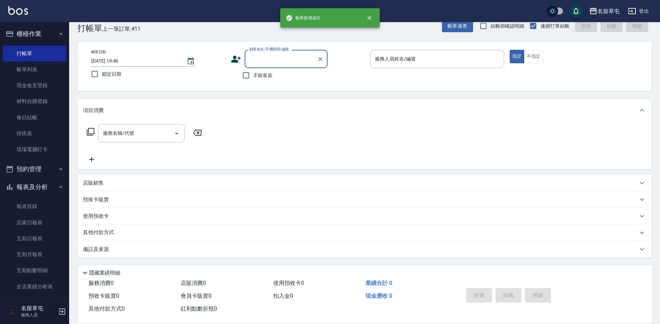
scroll to position [0, 0]
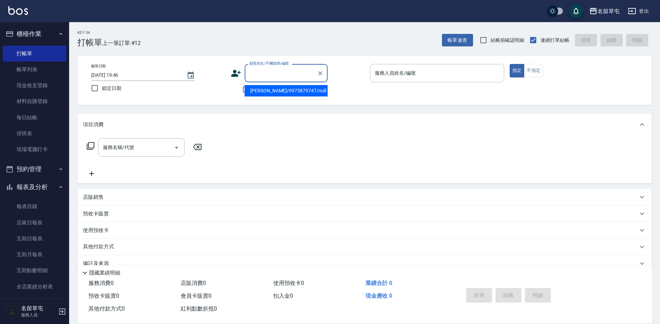
type input "[PERSON_NAME]/0973879747/null"
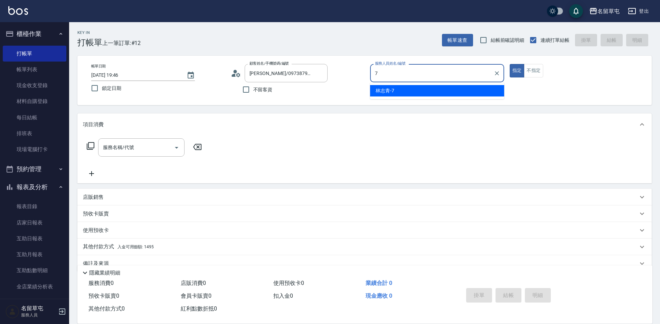
type input "林志青-7"
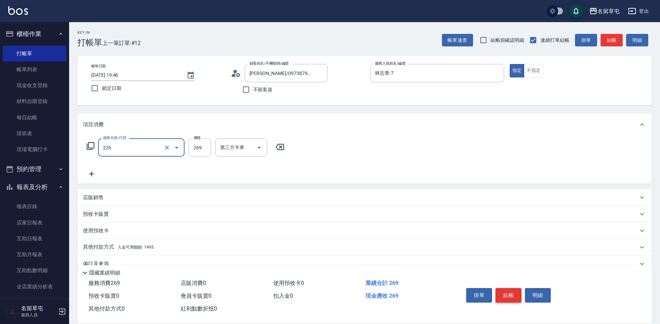
type input "洗剪269(226)"
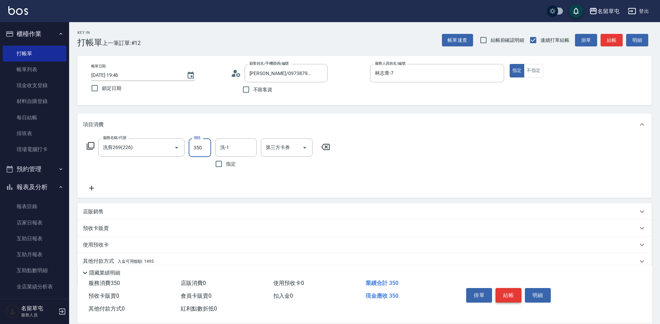
type input "350"
type input "[PERSON_NAME]-31"
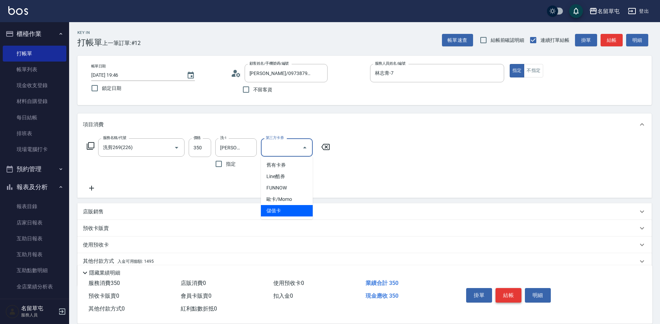
type input "儲值卡"
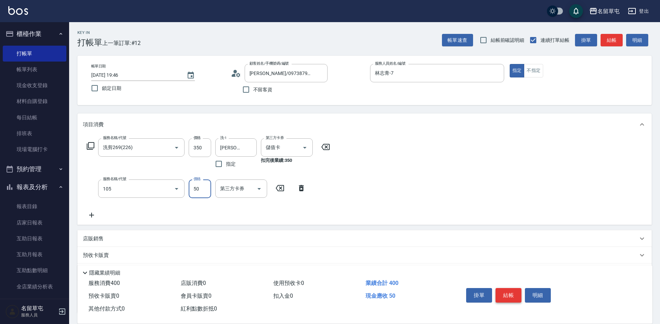
type input "精油50(105)"
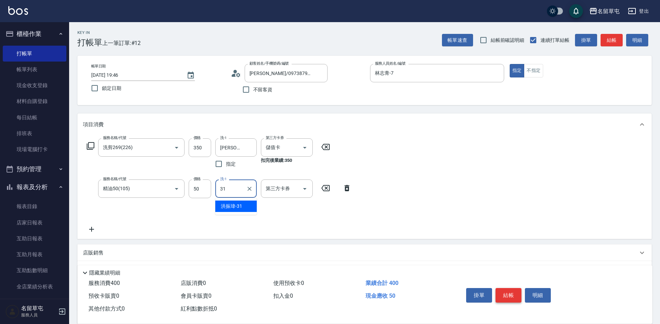
type input "[PERSON_NAME]-31"
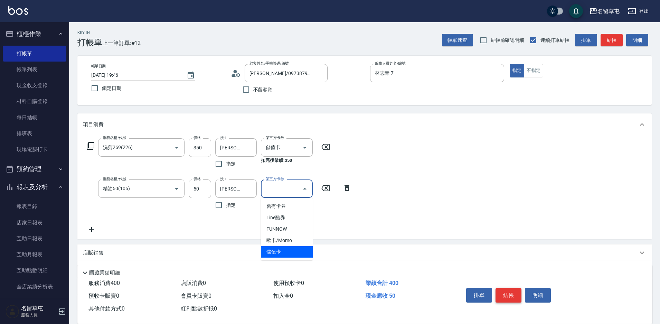
type input "儲值卡"
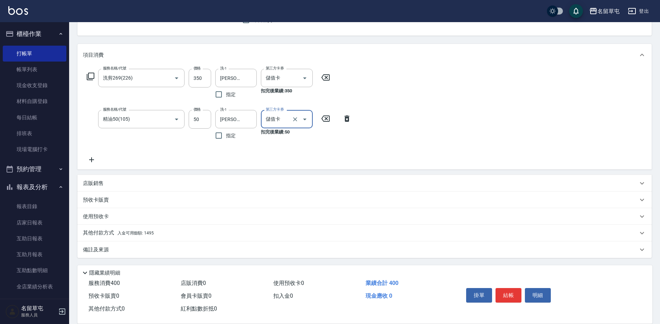
scroll to position [70, 0]
click at [112, 230] on p "其他付款方式 入金可用餘額: 1495" at bounding box center [118, 233] width 71 height 8
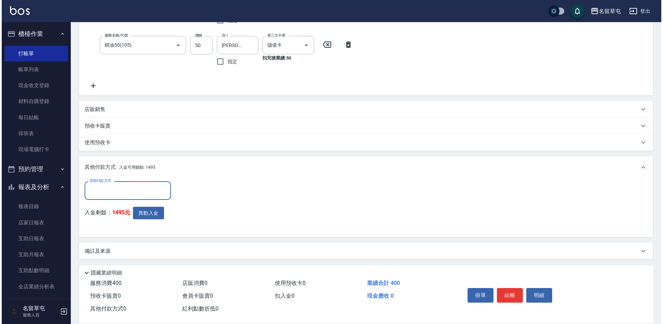
scroll to position [144, 0]
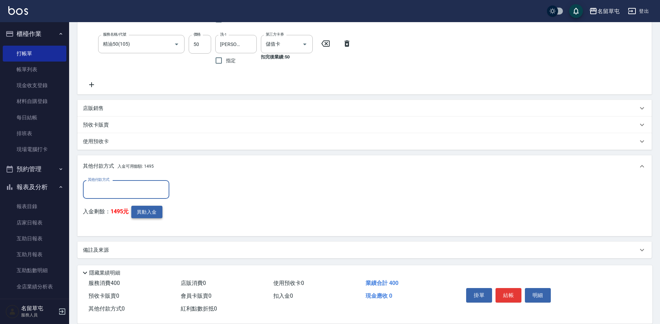
click at [153, 207] on button "異動入金" at bounding box center [146, 212] width 31 height 13
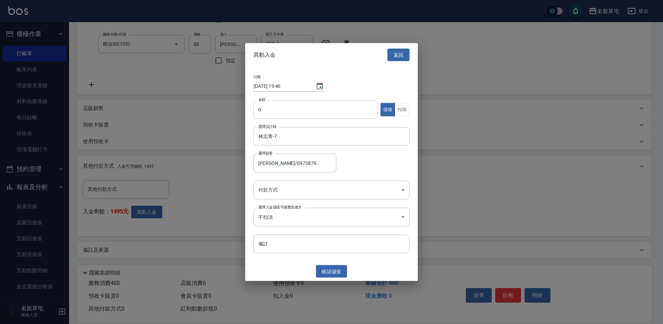
click at [303, 114] on input "0" at bounding box center [316, 109] width 124 height 19
type input "400"
click at [409, 112] on button "扣除" at bounding box center [402, 109] width 15 height 13
click at [316, 195] on body "名留草屯 登出 櫃檯作業 打帳單 帳單列表 現金收支登錄 材料自購登錄 每日結帳 排班表 現場電腦打卡 預約管理 預約管理 單日預約紀錄 單週預約紀錄 報表及…" at bounding box center [331, 90] width 663 height 469
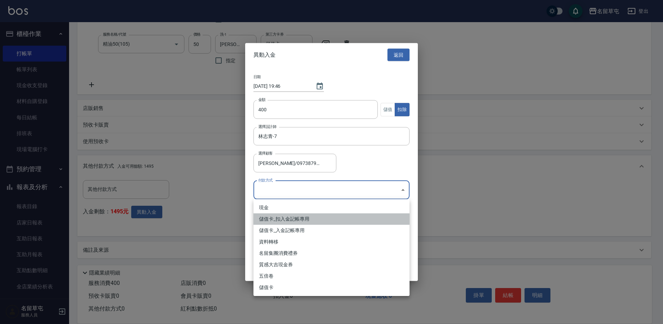
click at [302, 219] on li "儲值卡_扣入金記帳專用" at bounding box center [332, 218] width 156 height 11
type input "儲值卡_扣入金記帳專用"
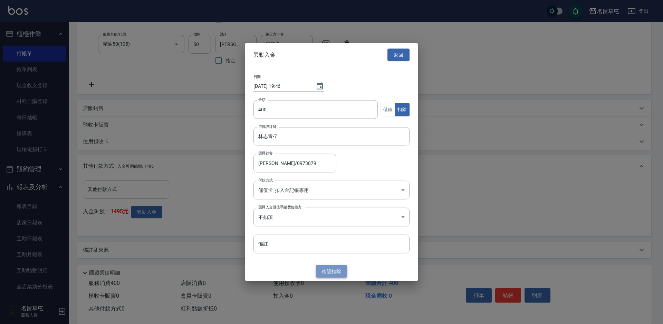
click at [331, 271] on button "確認 扣除" at bounding box center [331, 271] width 31 height 13
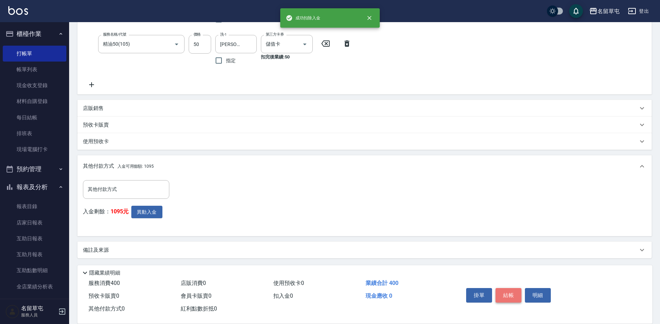
click at [506, 291] on button "結帳" at bounding box center [508, 295] width 26 height 15
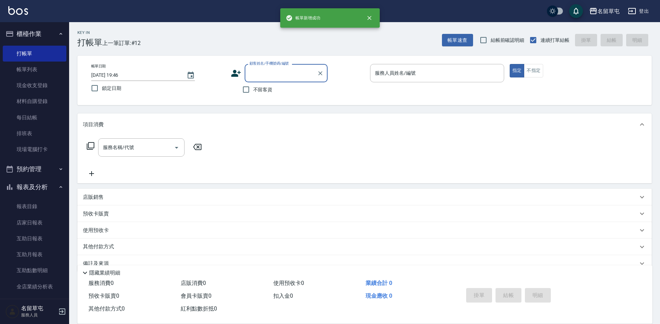
scroll to position [0, 0]
click at [509, 64] on button "指定" at bounding box center [516, 70] width 15 height 13
type input "[PERSON_NAME]/0973879747/null"
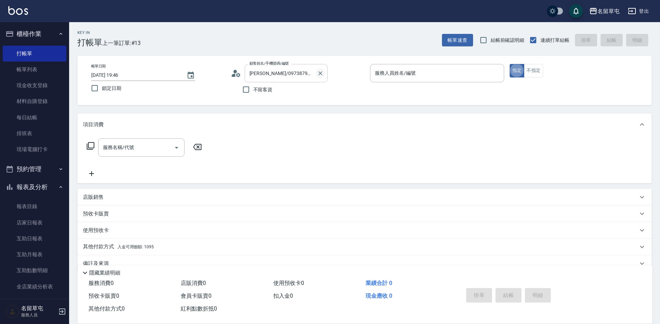
click at [322, 73] on icon "Clear" at bounding box center [320, 73] width 7 height 7
click at [262, 93] on span "不留客資" at bounding box center [262, 89] width 19 height 7
click at [253, 93] on input "不留客資" at bounding box center [246, 89] width 15 height 15
checkbox input "true"
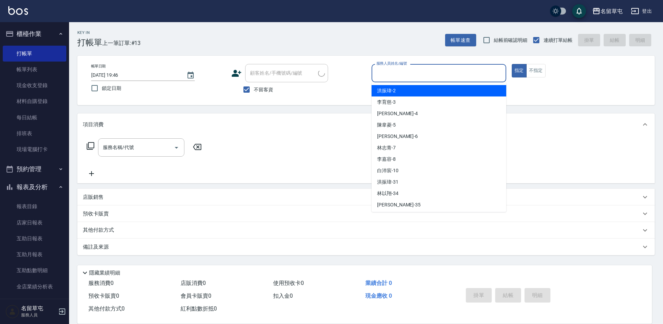
click at [438, 77] on input "服務人員姓名/編號" at bounding box center [439, 73] width 128 height 12
type input "林志青-7"
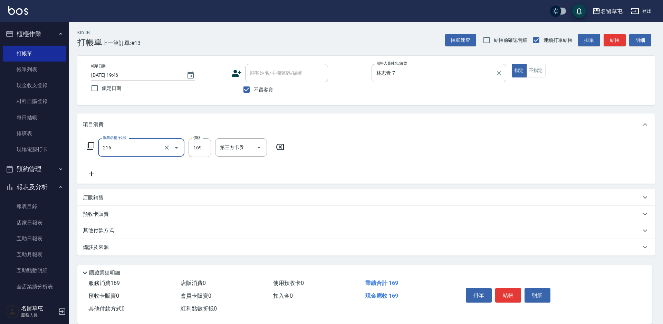
type input "剪髮169(216)"
type input "250"
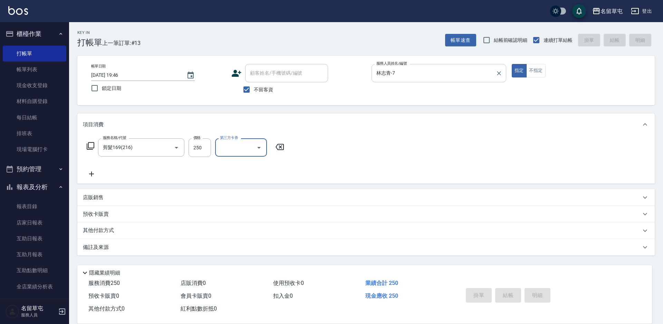
type input "[DATE] 19:47"
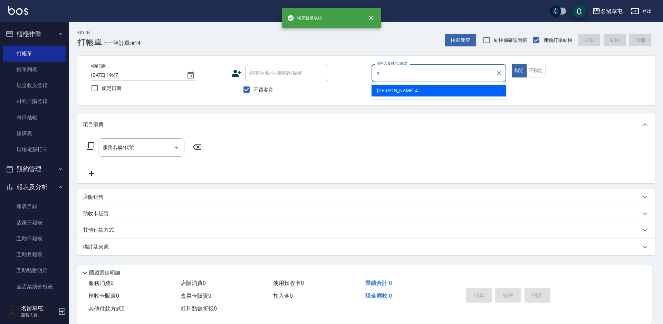
type input "[PERSON_NAME]-4"
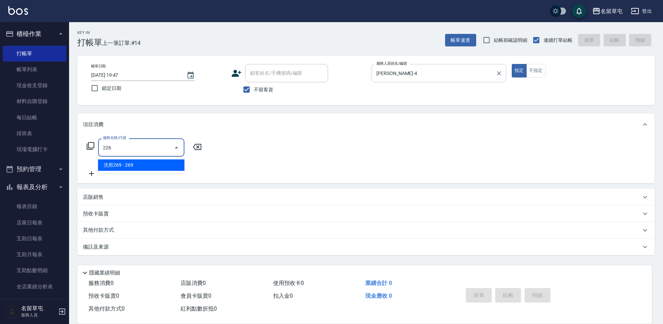
type input "洗剪269(226)"
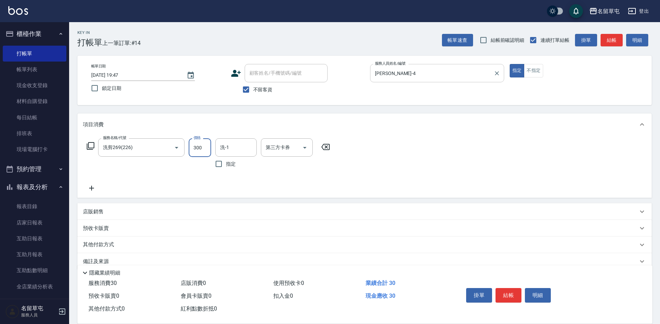
type input "300"
type input "[PERSON_NAME]-31"
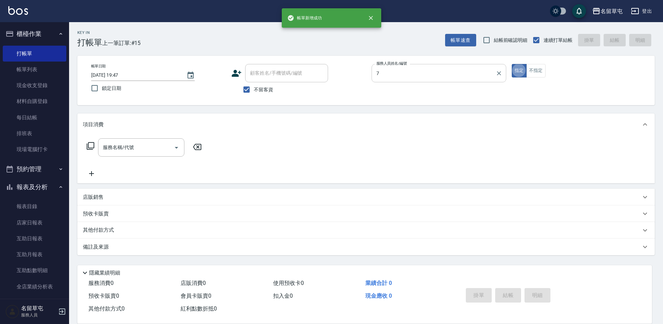
type input "林志青-7"
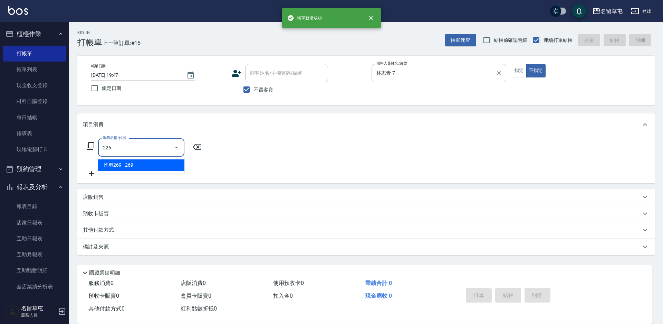
type input "洗剪269(226)"
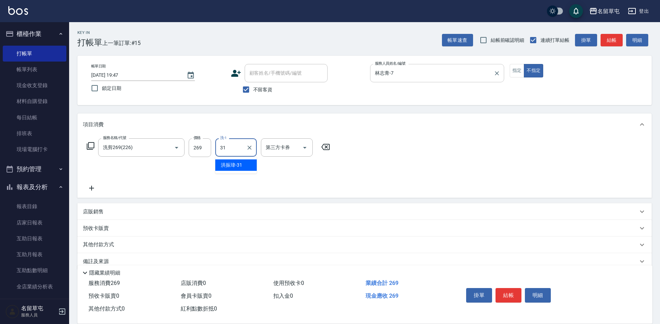
type input "[PERSON_NAME]-31"
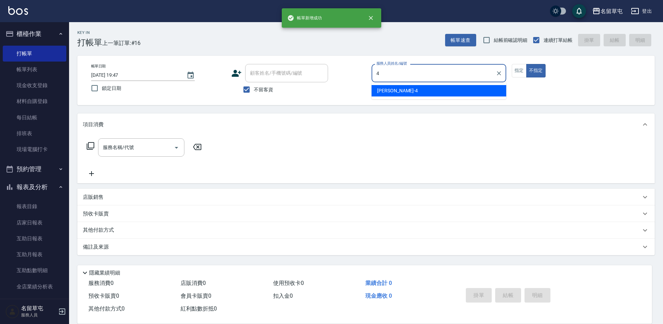
type input "[PERSON_NAME]-4"
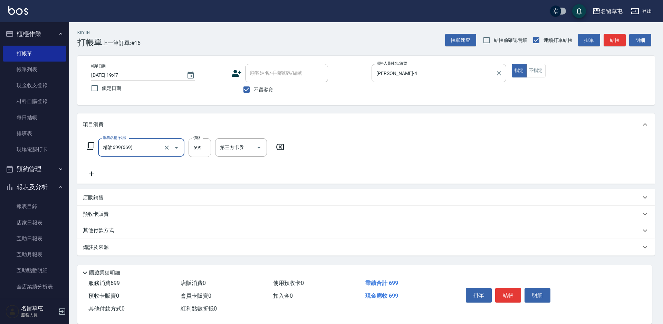
type input "精油699(669)"
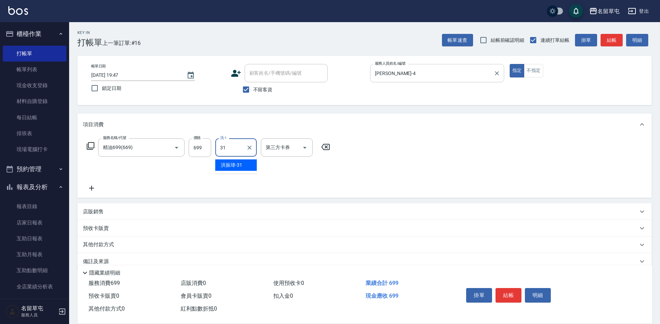
type input "[PERSON_NAME]-31"
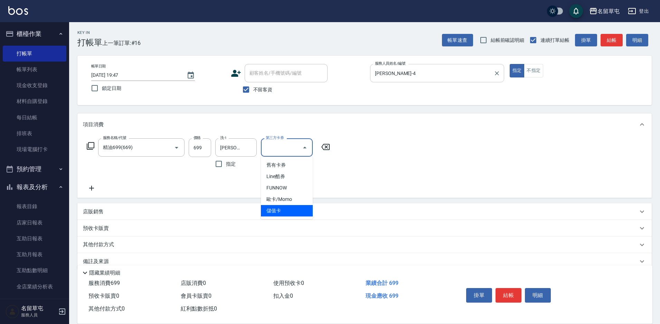
type input "儲值卡"
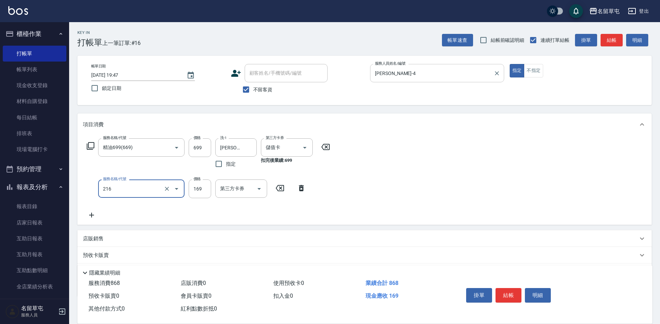
type input "剪髮169(216)"
type input "200"
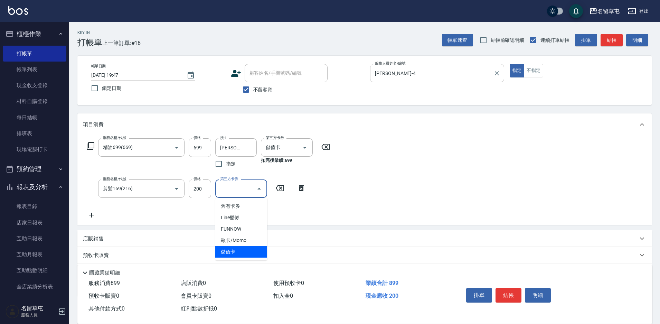
type input "儲值卡"
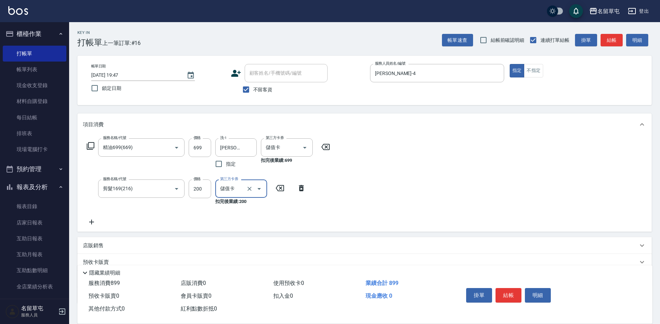
drag, startPoint x: 256, startPoint y: 89, endPoint x: 267, endPoint y: 76, distance: 16.9
click at [257, 89] on span "不留客資" at bounding box center [262, 89] width 19 height 7
click at [253, 89] on input "不留客資" at bounding box center [246, 89] width 15 height 15
checkbox input "false"
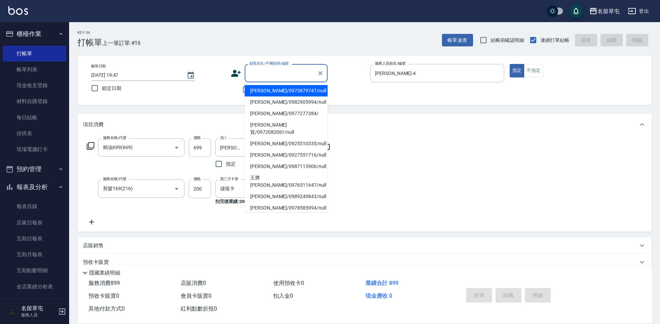
click at [276, 70] on div "顧客姓名/手機號碼/編號 顧客姓名/手機號碼/編號" at bounding box center [286, 73] width 83 height 18
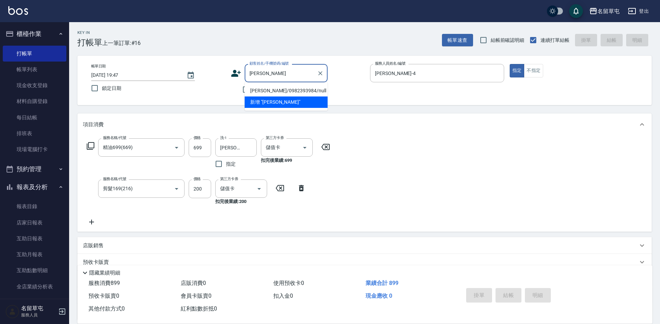
click at [265, 94] on li "[PERSON_NAME]/0982393984/null" at bounding box center [286, 90] width 83 height 11
type input "[PERSON_NAME]/0982393984/null"
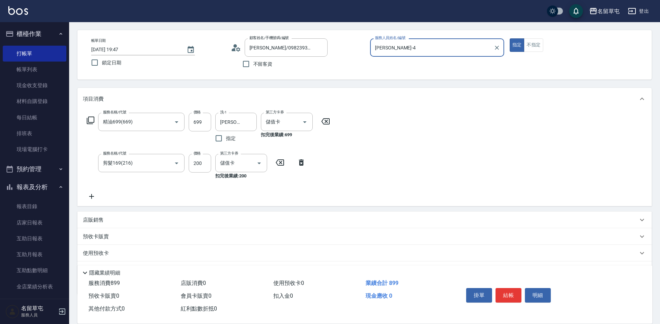
scroll to position [63, 0]
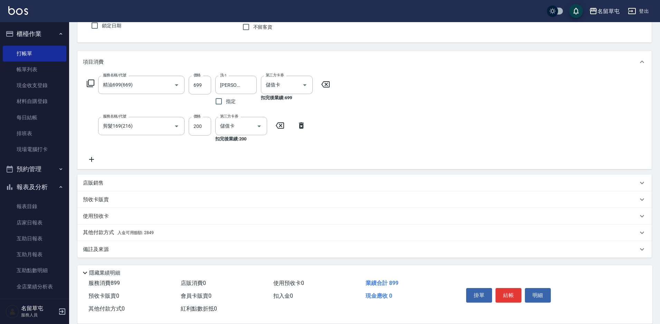
click at [109, 233] on p "其他付款方式 入金可用餘額: 2849" at bounding box center [118, 233] width 71 height 8
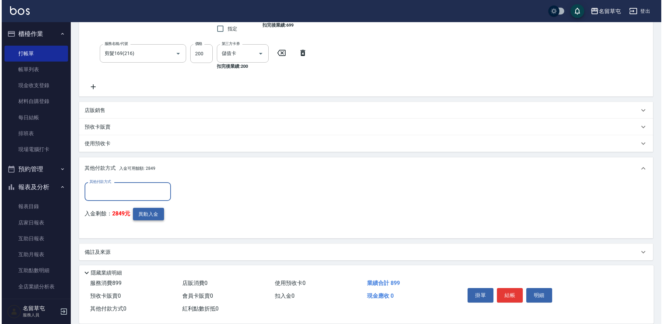
scroll to position [138, 0]
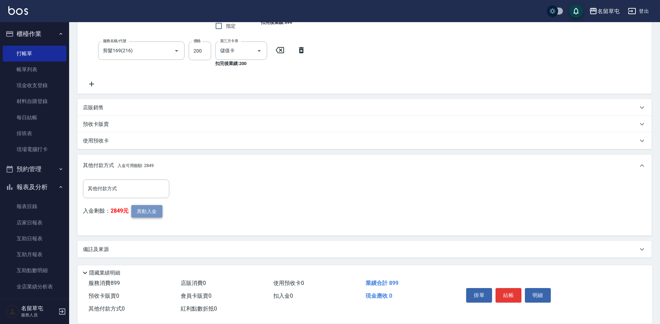
click at [143, 209] on button "異動入金" at bounding box center [146, 211] width 31 height 13
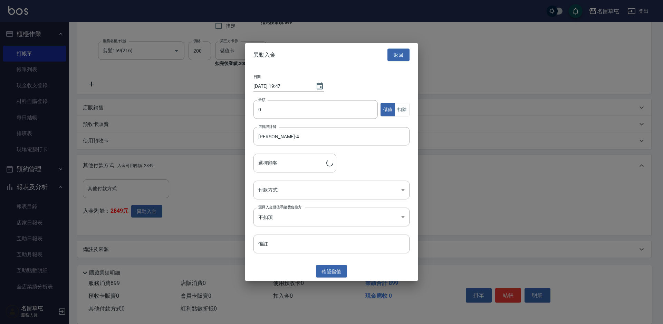
type input "[PERSON_NAME]/0982393984"
click at [287, 115] on input "0" at bounding box center [316, 109] width 124 height 19
type input "899"
click at [402, 108] on button "扣除" at bounding box center [402, 109] width 15 height 13
click at [276, 192] on body "名留草屯 登出 櫃檯作業 打帳單 帳單列表 現金收支登錄 材料自購登錄 每日結帳 排班表 現場電腦打卡 預約管理 預約管理 單日預約紀錄 單週預約紀錄 報表及…" at bounding box center [331, 92] width 663 height 461
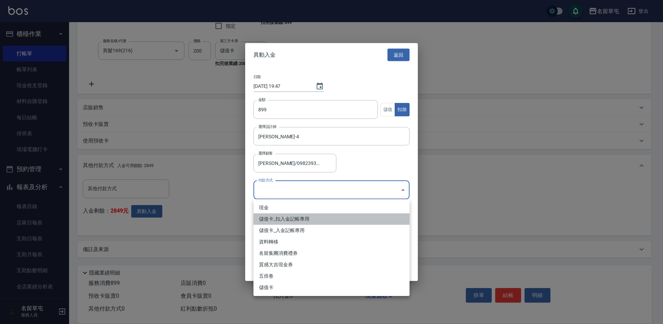
click at [270, 218] on li "儲值卡_扣入金記帳專用" at bounding box center [332, 218] width 156 height 11
type input "儲值卡_扣入金記帳專用"
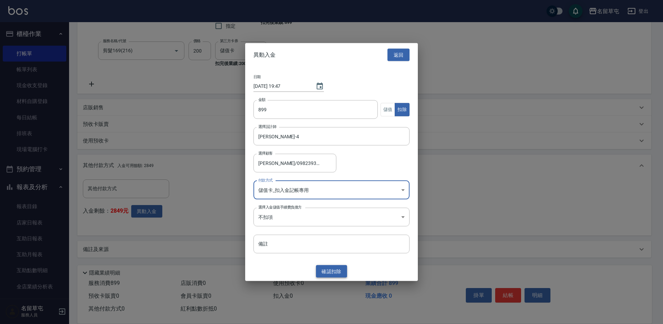
click at [330, 271] on button "確認 扣除" at bounding box center [331, 271] width 31 height 13
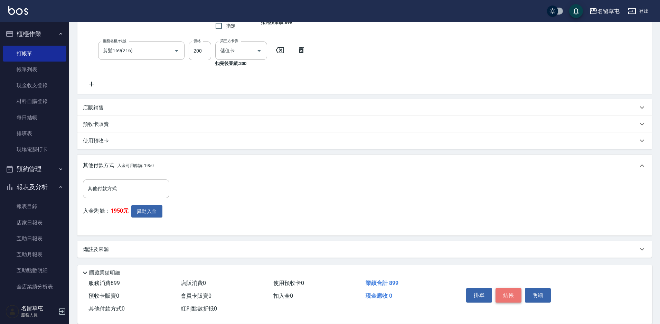
click at [507, 292] on button "結帳" at bounding box center [508, 295] width 26 height 15
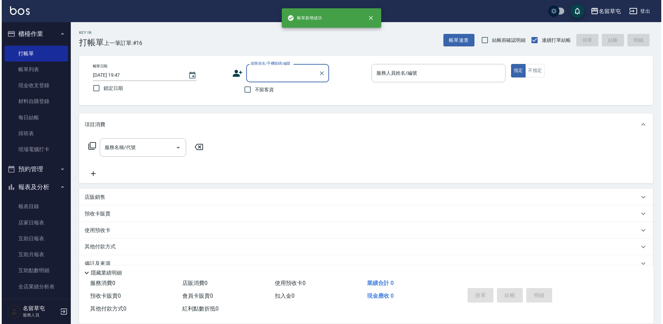
scroll to position [0, 0]
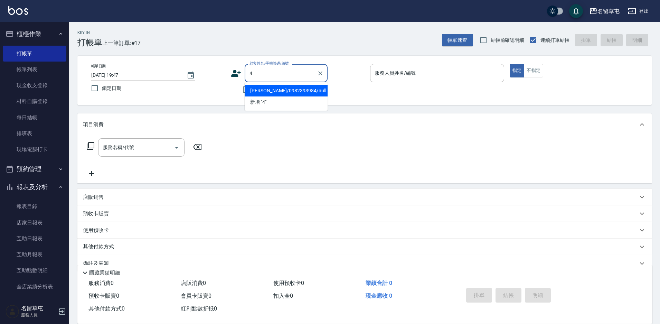
type input "[PERSON_NAME]/0982393984/null"
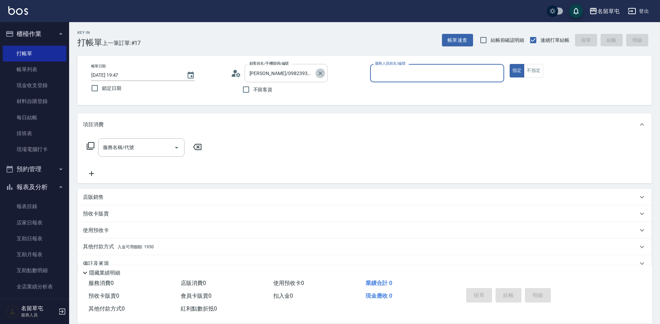
click at [320, 75] on icon "Clear" at bounding box center [320, 73] width 7 height 7
click at [260, 92] on span "不留客資" at bounding box center [262, 89] width 19 height 7
click at [253, 92] on input "不留客資" at bounding box center [246, 89] width 15 height 15
checkbox input "true"
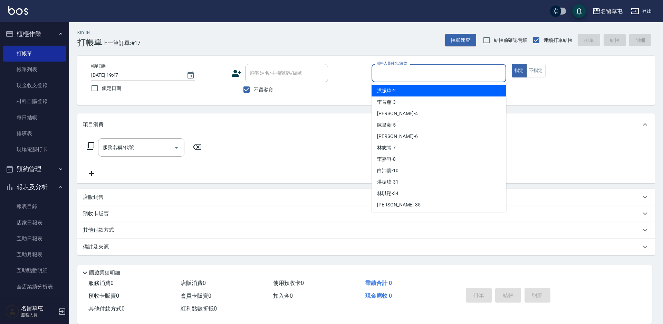
click at [397, 77] on input "服務人員姓名/編號" at bounding box center [439, 73] width 128 height 12
type input "[PERSON_NAME]-4"
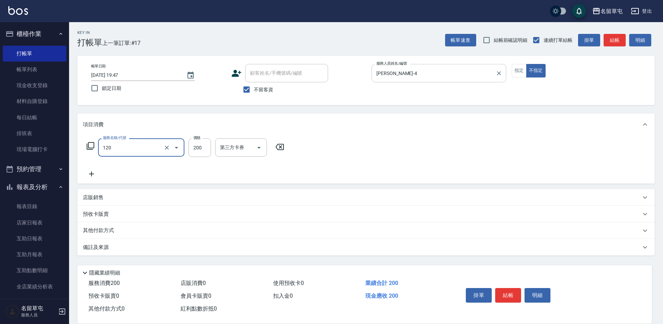
type input "New洗200(120)"
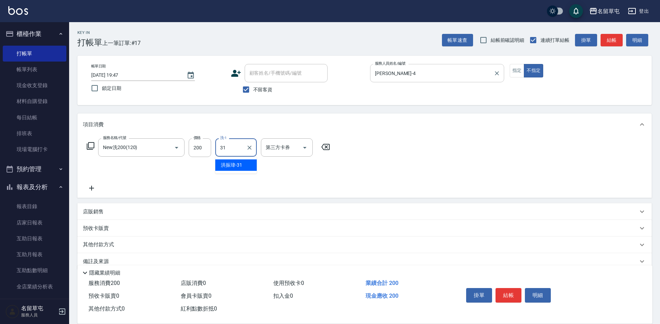
type input "[PERSON_NAME]-31"
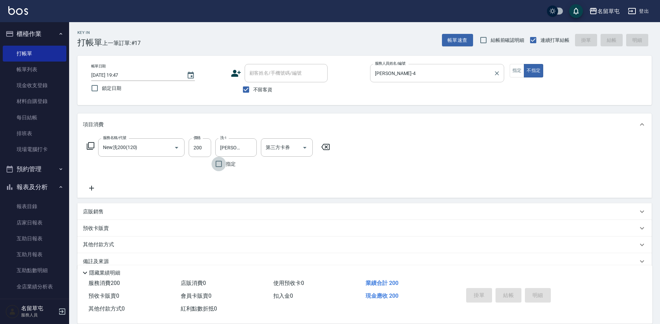
type input "[DATE] 19:48"
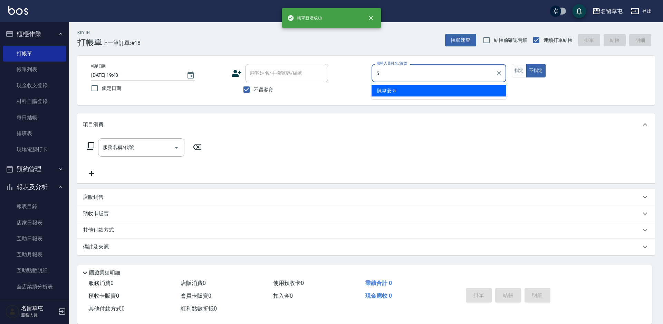
type input "[PERSON_NAME]-5"
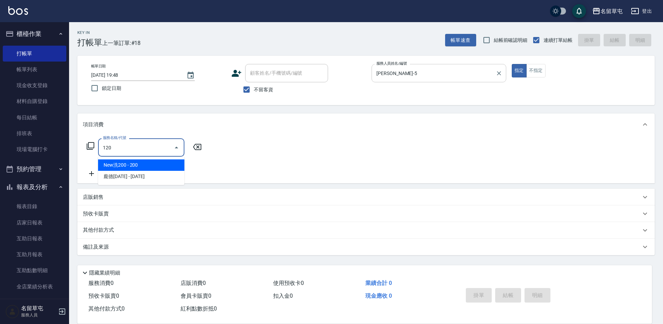
type input "New洗200(120)"
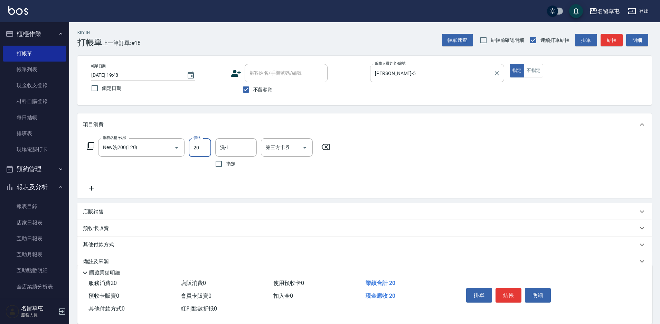
type input "200"
type input "[PERSON_NAME]-5"
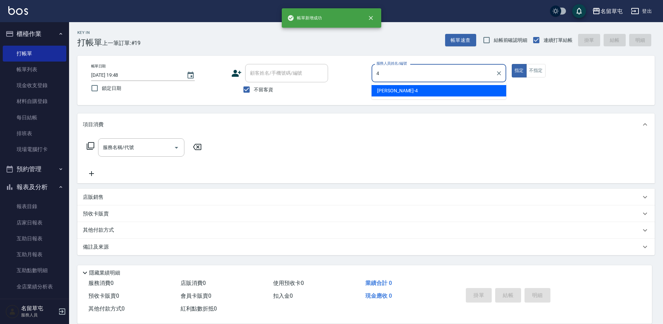
type input "[PERSON_NAME]-4"
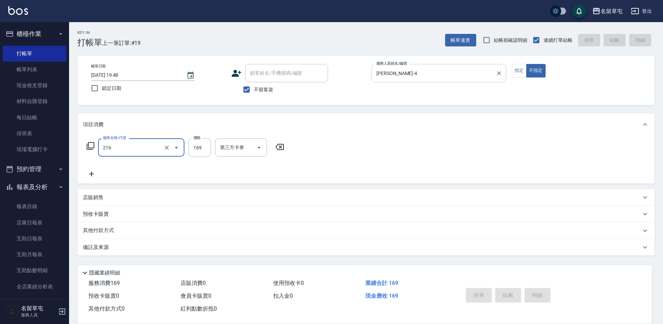
type input "216"
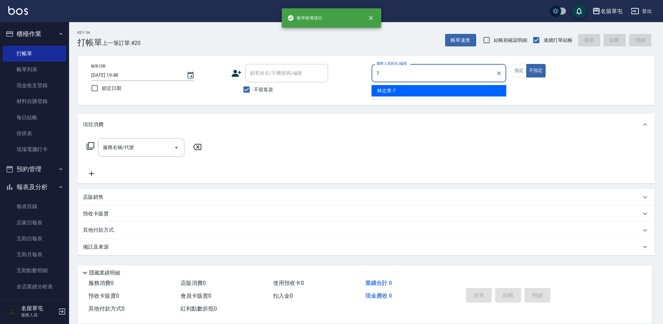
type input "林志青-7"
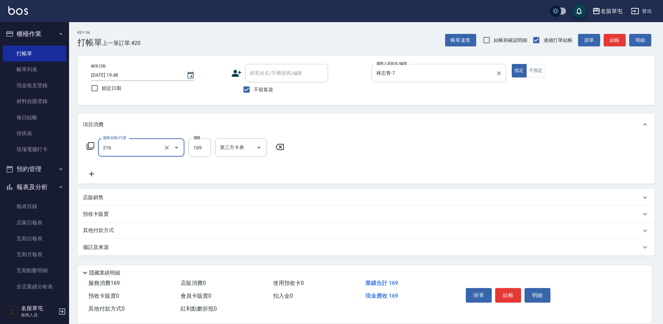
type input "剪髮169(216)"
type input "250"
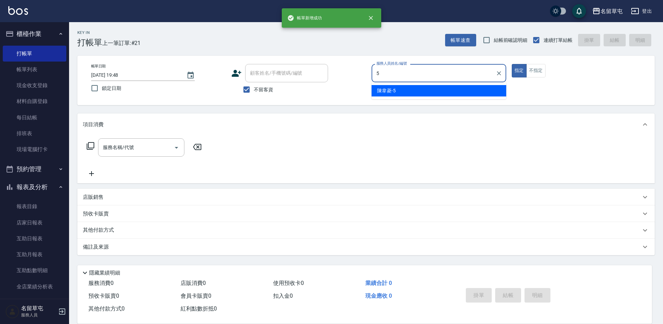
type input "[PERSON_NAME]-5"
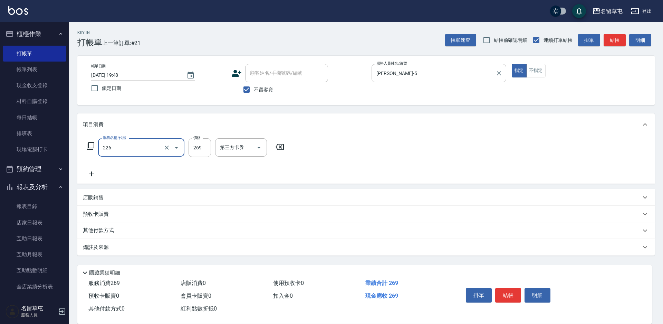
type input "洗剪269(226)"
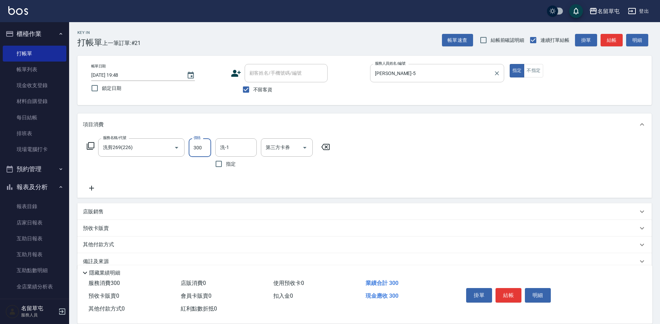
type input "300"
type input "[PERSON_NAME]-31"
